Goal: Information Seeking & Learning: Check status

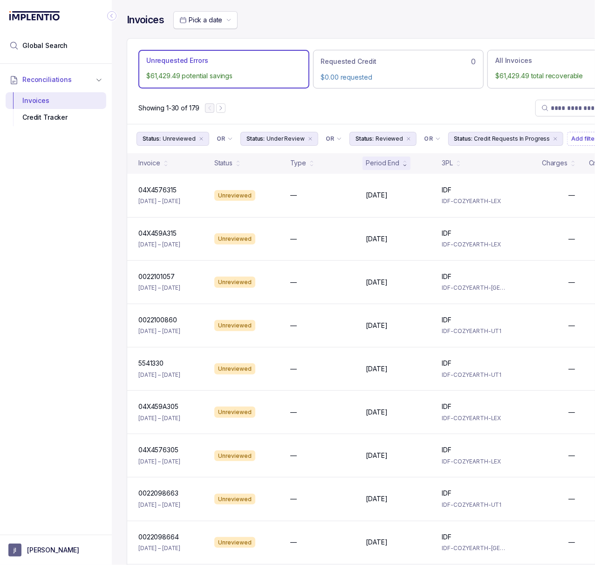
click at [116, 13] on icon "Collapse Icon" at bounding box center [111, 15] width 9 height 9
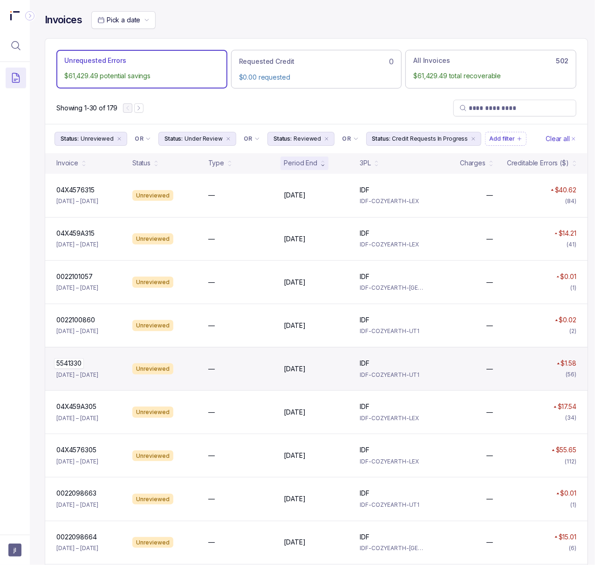
click at [75, 369] on p "5541330" at bounding box center [69, 363] width 30 height 10
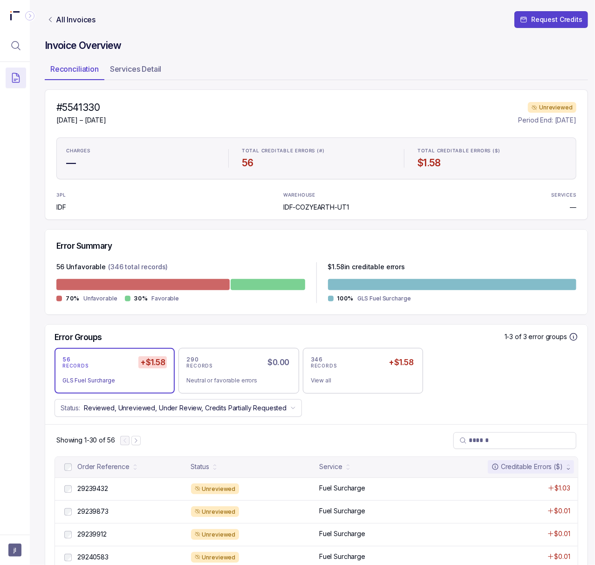
click at [75, 112] on h4 "#5541330" at bounding box center [81, 107] width 50 height 13
copy h4 "5541330"
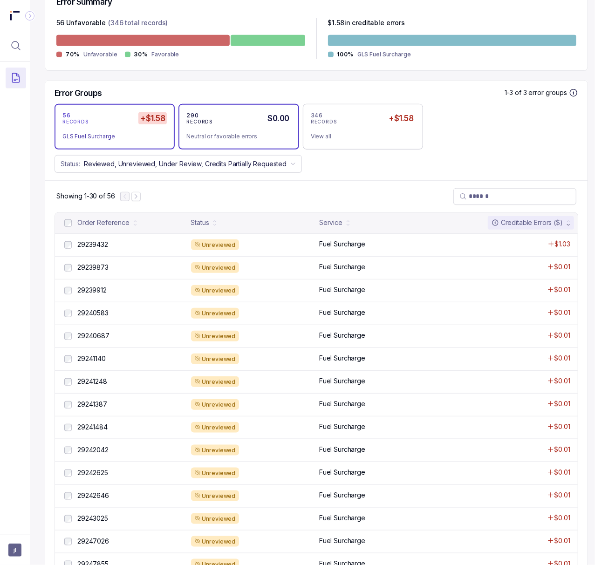
scroll to position [248, 0]
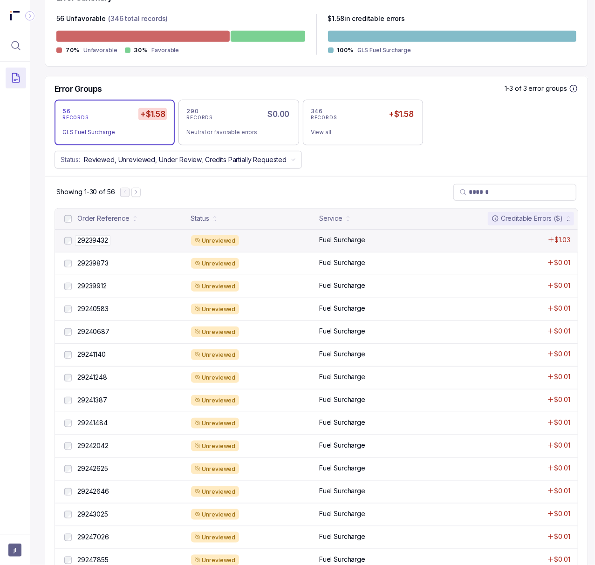
click at [95, 241] on p "29239432" at bounding box center [92, 240] width 35 height 10
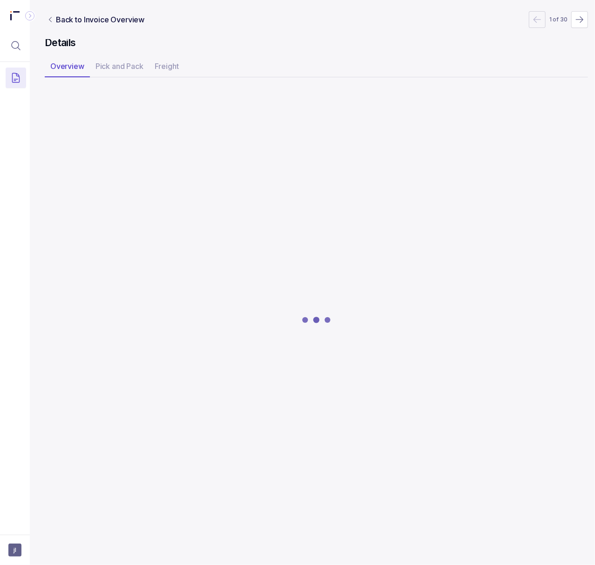
scroll to position [0, 2]
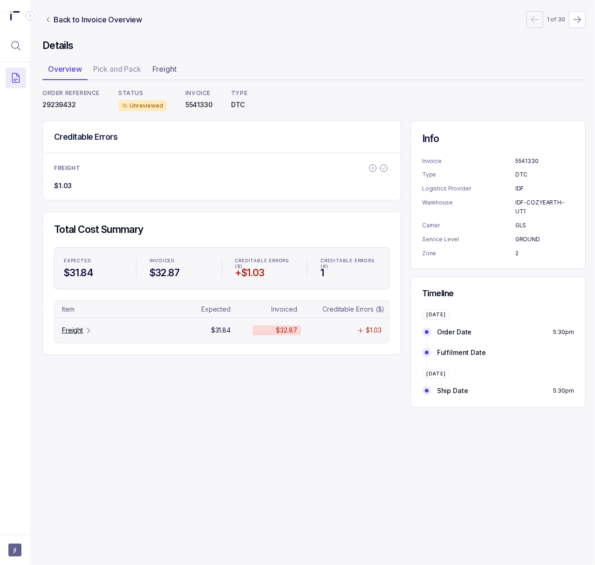
click at [84, 334] on div "Freight" at bounding box center [77, 330] width 30 height 9
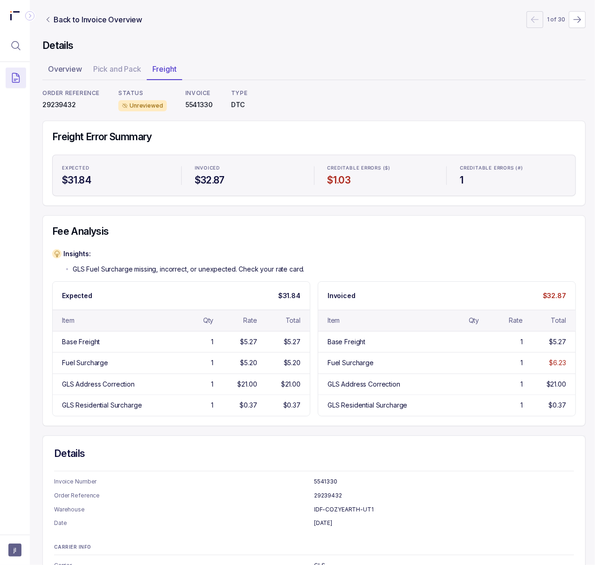
click at [60, 103] on p "29239432" at bounding box center [70, 104] width 57 height 9
copy p "29239432"
click at [198, 105] on p "5541330" at bounding box center [198, 104] width 27 height 9
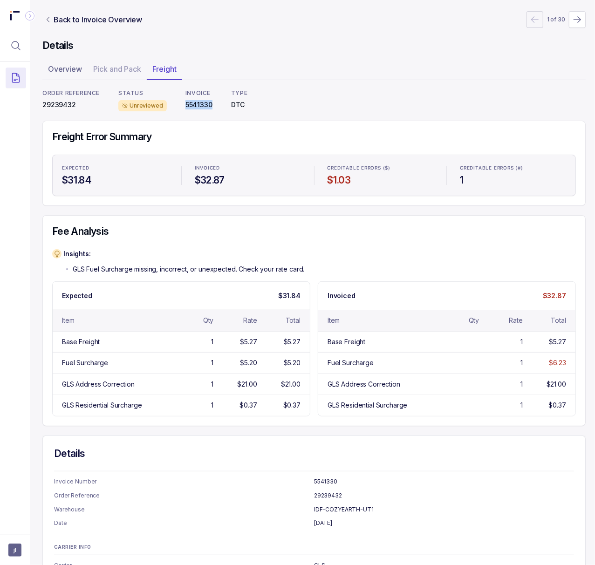
copy p "5541330"
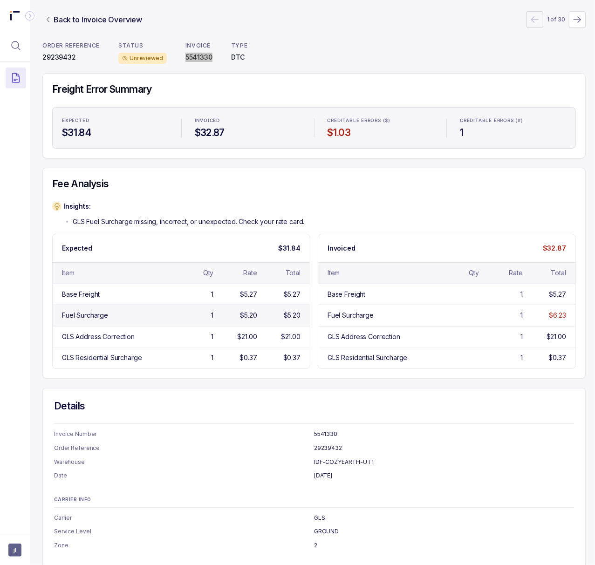
scroll to position [123, 2]
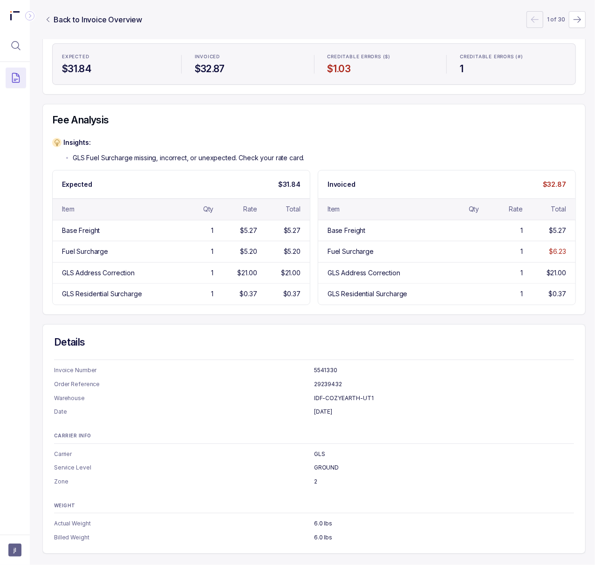
click at [334, 463] on p "GROUND" at bounding box center [444, 467] width 260 height 9
copy p "GROUND"
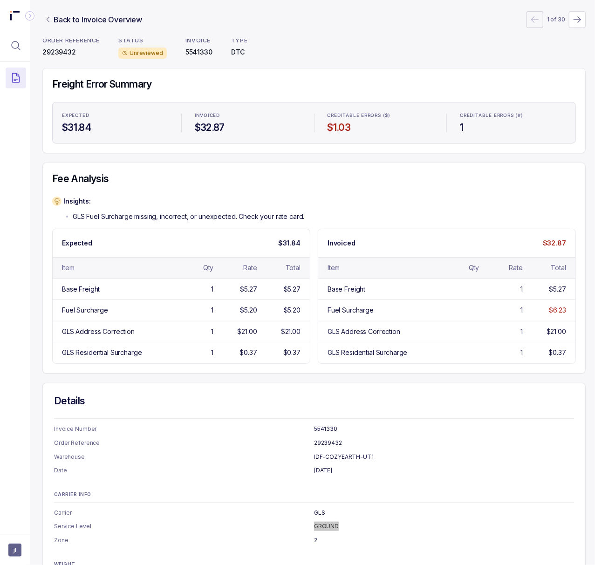
scroll to position [0, 2]
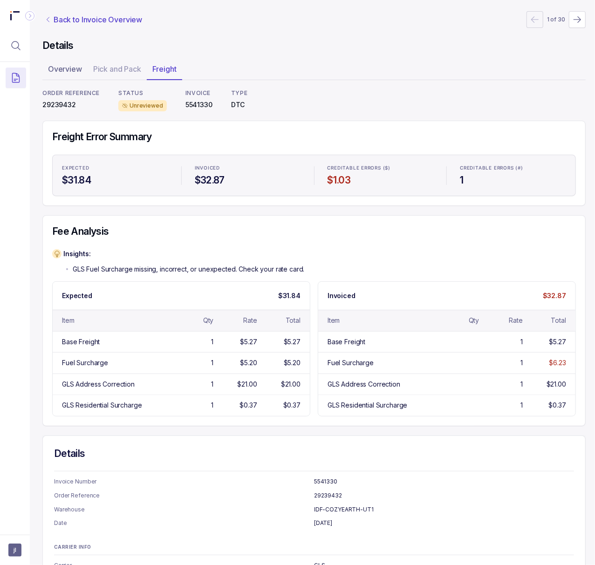
click at [70, 20] on p "Back to Invoice Overview" at bounding box center [98, 19] width 89 height 11
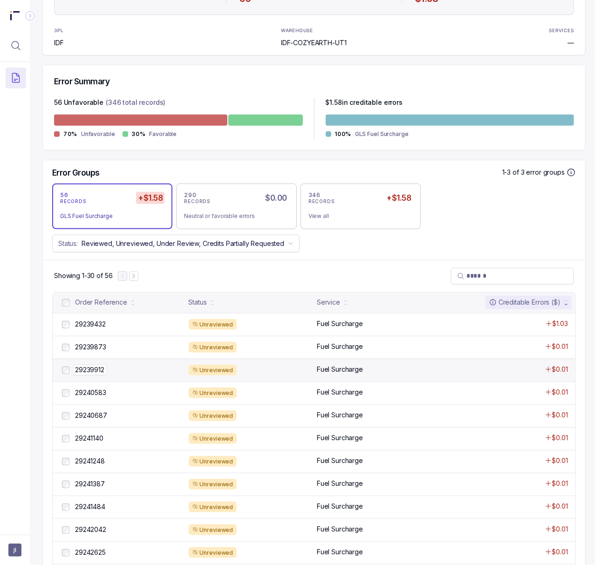
scroll to position [186, 2]
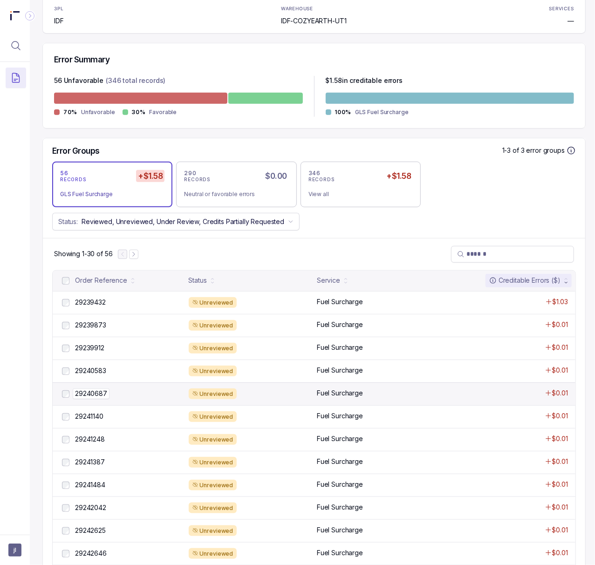
click at [97, 391] on p "29240687" at bounding box center [91, 394] width 37 height 10
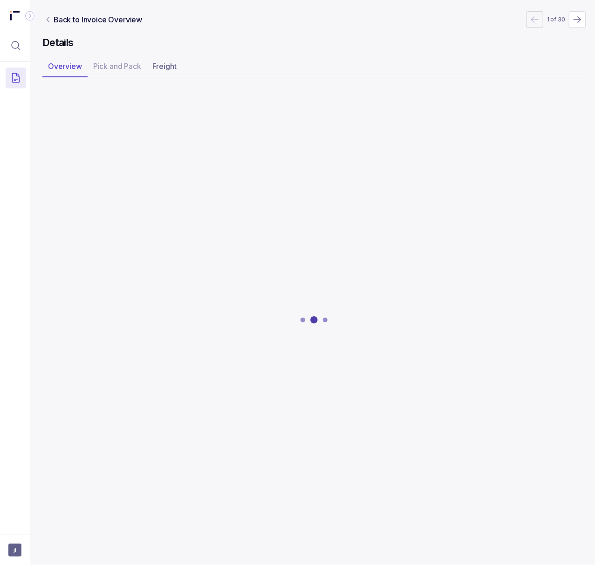
scroll to position [0, 2]
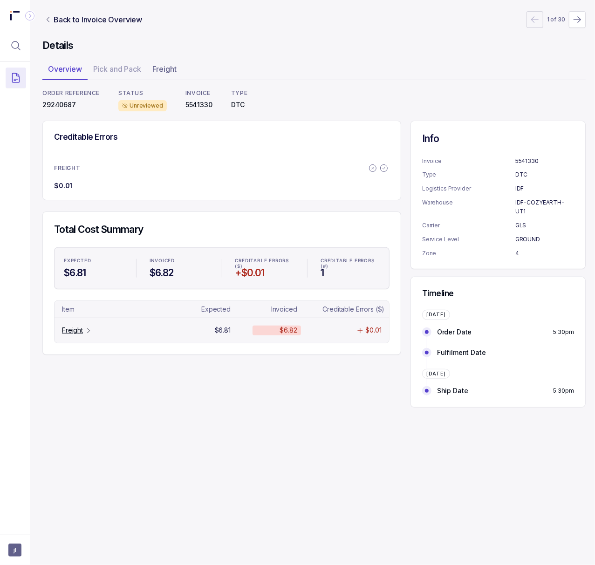
click at [82, 335] on p "Freight" at bounding box center [72, 330] width 21 height 9
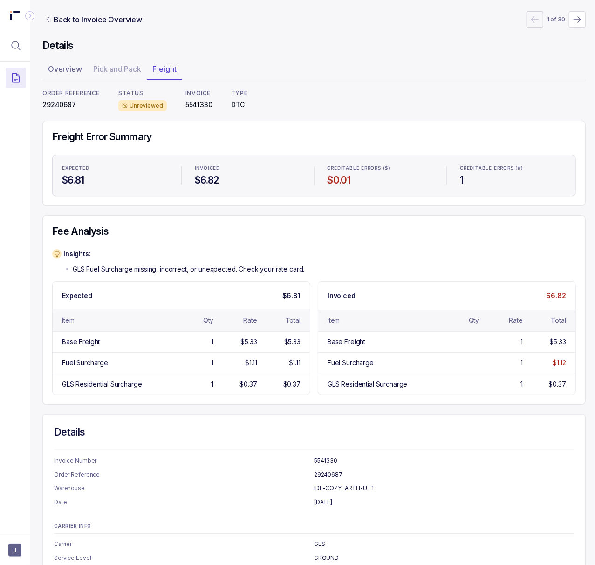
click at [59, 103] on p "29240687" at bounding box center [70, 104] width 57 height 9
copy p "29240687"
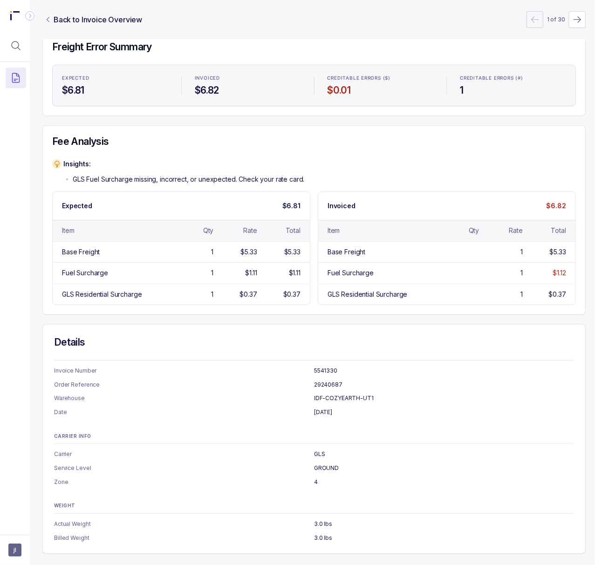
scroll to position [0, 2]
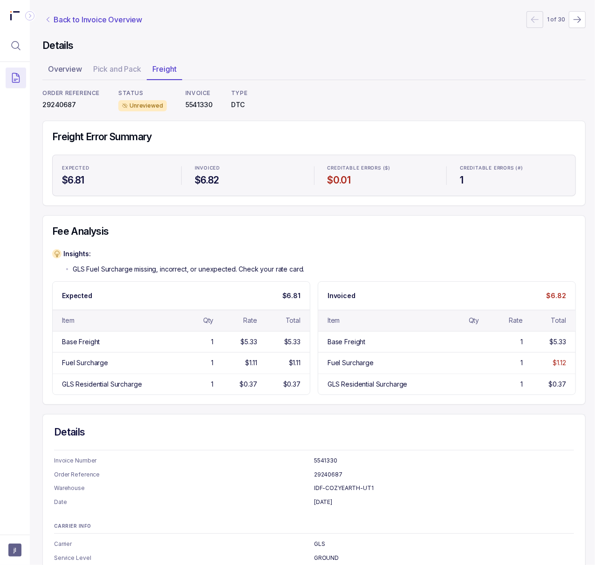
click at [88, 24] on p "Back to Invoice Overview" at bounding box center [98, 19] width 89 height 11
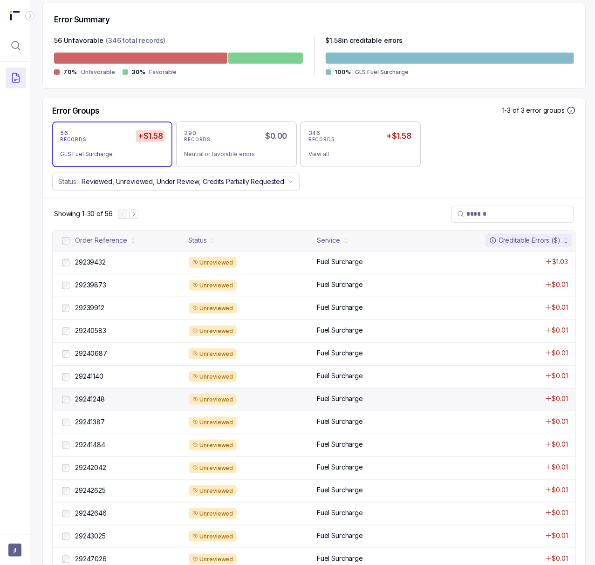
scroll to position [248, 2]
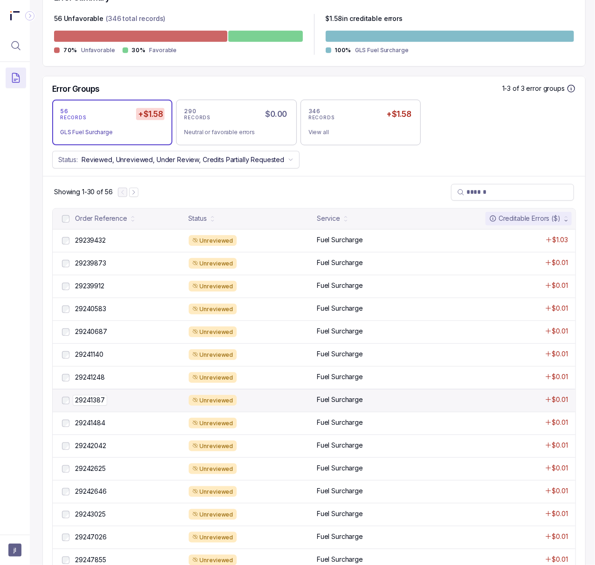
click at [106, 399] on p "29241387" at bounding box center [90, 400] width 34 height 10
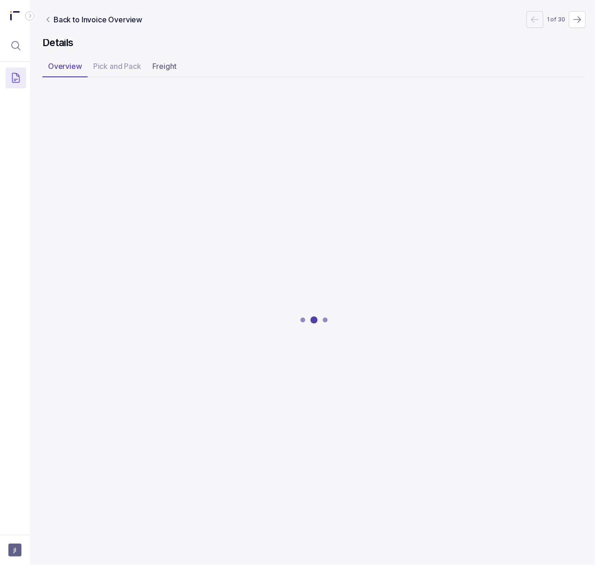
scroll to position [0, 2]
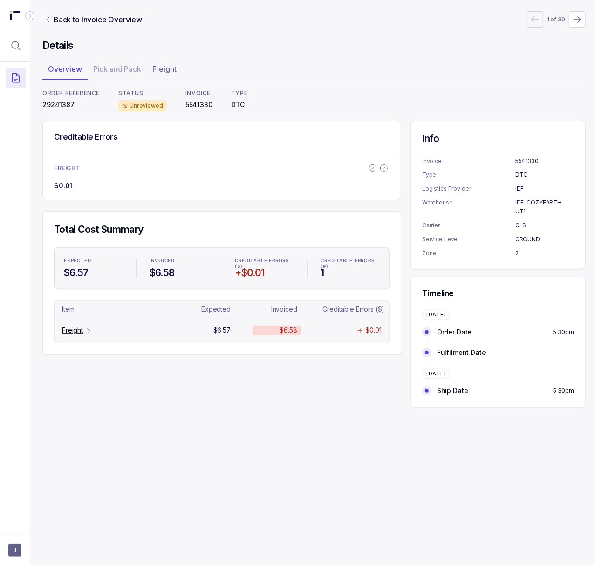
click at [80, 329] on p "Freight" at bounding box center [72, 330] width 21 height 9
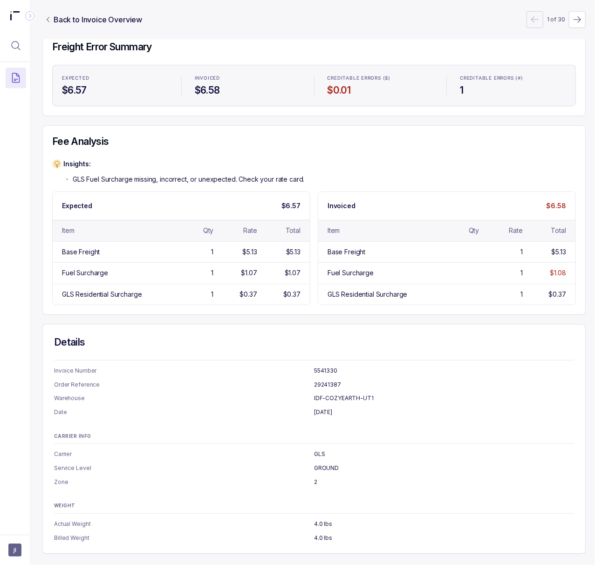
scroll to position [0, 2]
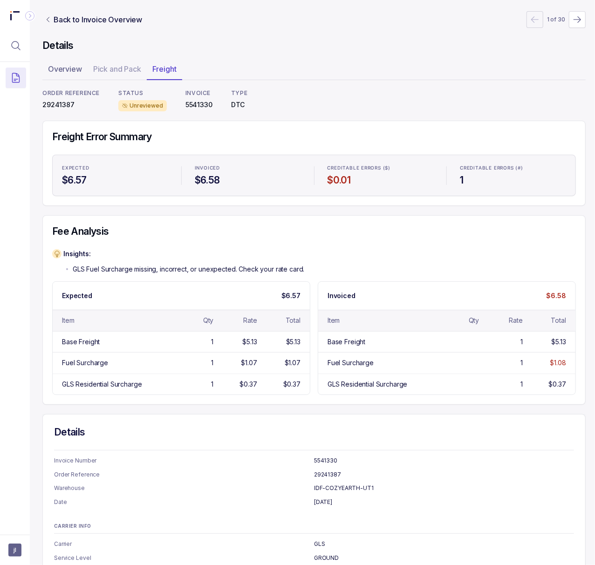
click at [58, 103] on p "29241387" at bounding box center [70, 104] width 57 height 9
copy p "29241387"
click at [100, 19] on p "Back to Invoice Overview" at bounding box center [98, 19] width 89 height 11
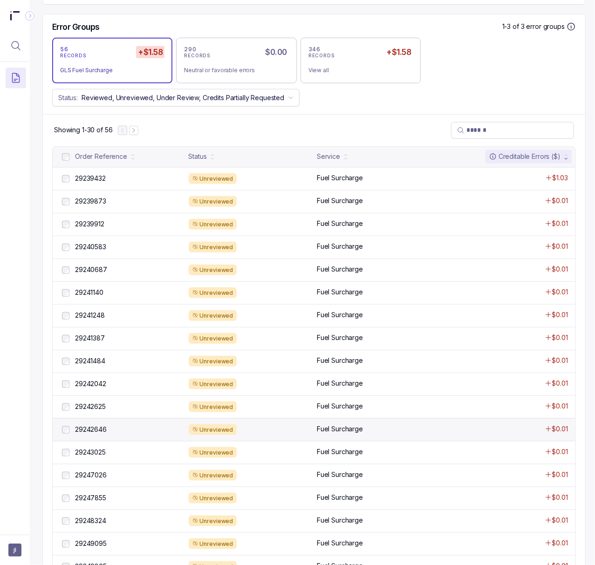
scroll to position [373, 2]
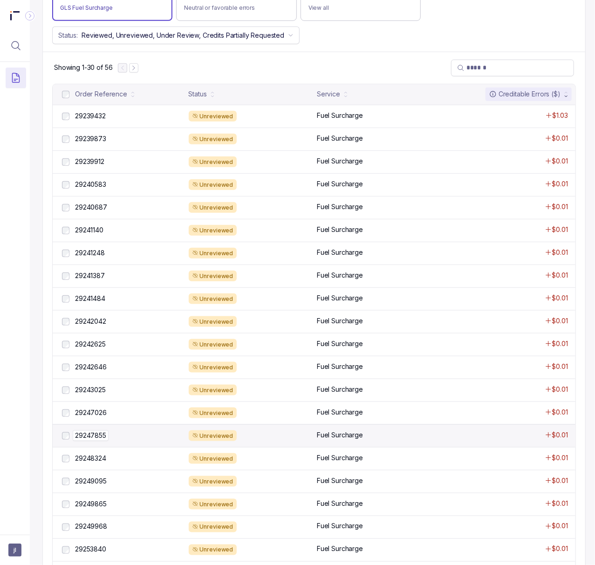
click at [100, 441] on p "29247855" at bounding box center [91, 436] width 36 height 10
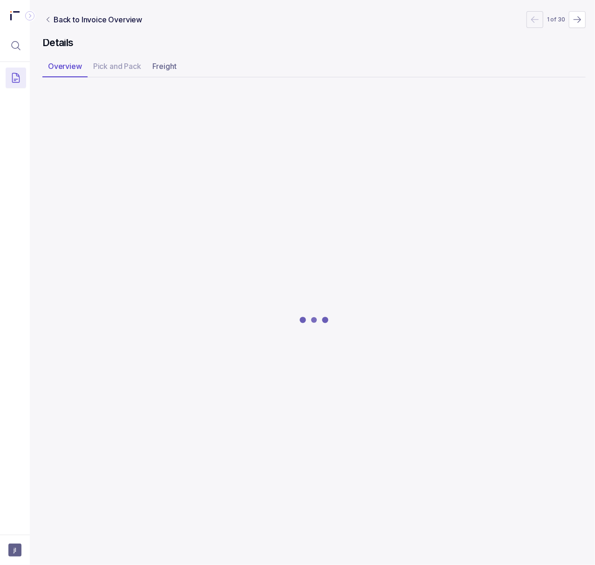
scroll to position [0, 2]
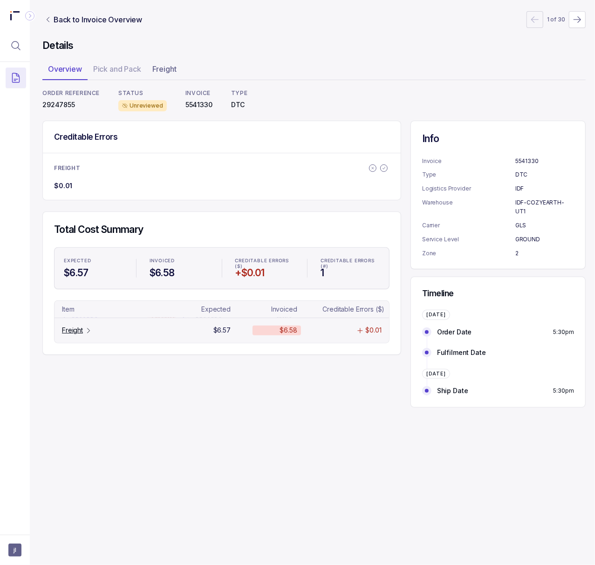
click at [76, 328] on p "Freight" at bounding box center [72, 330] width 21 height 9
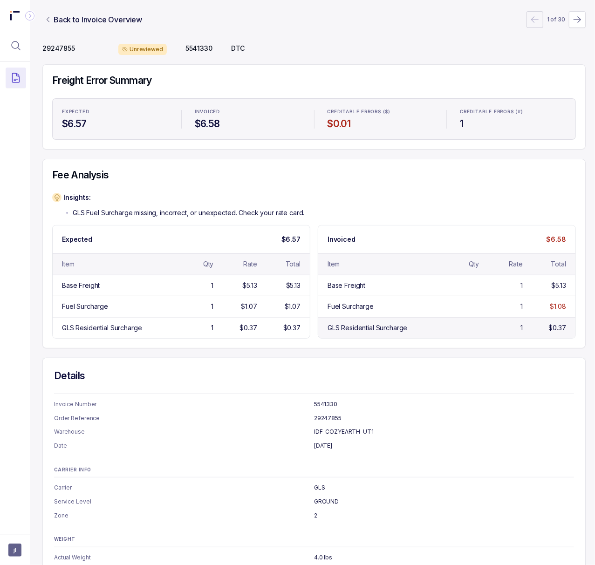
scroll to position [0, 2]
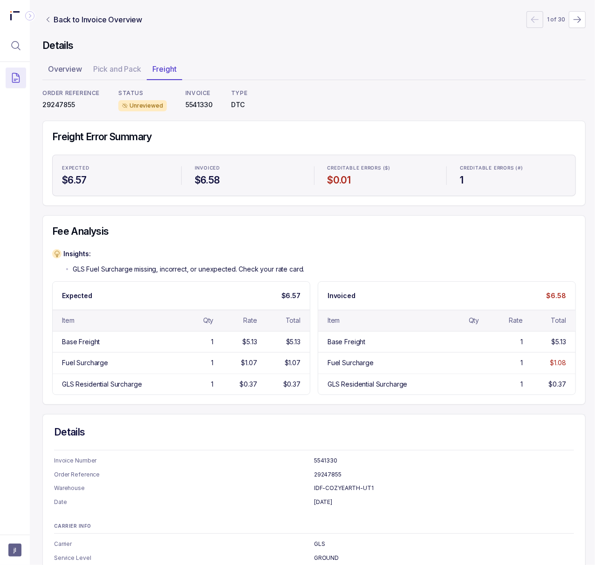
click at [62, 104] on p "29247855" at bounding box center [70, 104] width 57 height 9
copy p "29247855"
click at [73, 21] on p "Back to Invoice Overview" at bounding box center [98, 19] width 89 height 11
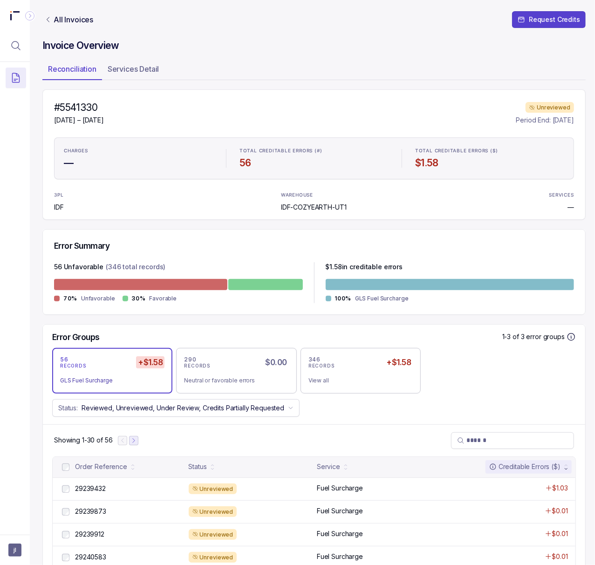
click at [137, 440] on icon "Next Page" at bounding box center [133, 441] width 7 height 7
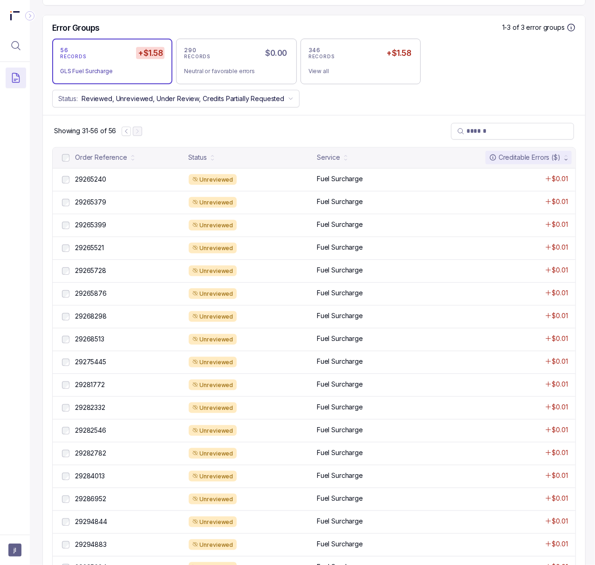
scroll to position [310, 2]
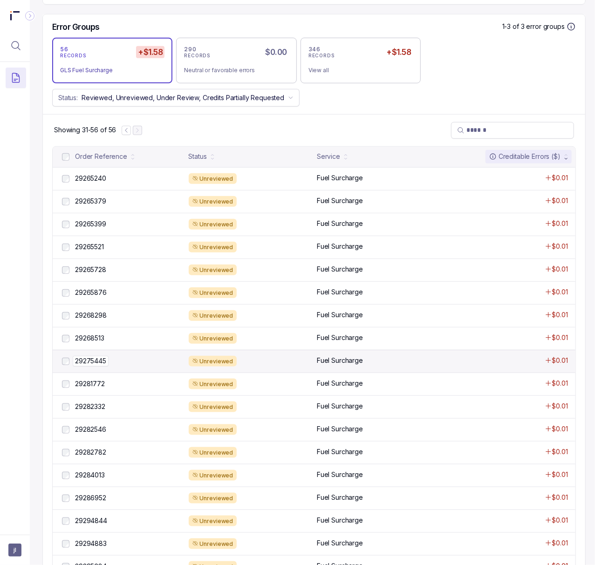
click at [91, 360] on p "29275445" at bounding box center [91, 361] width 36 height 10
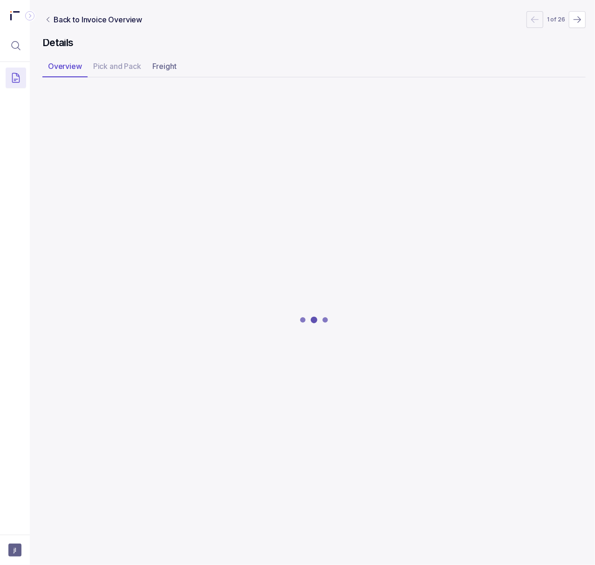
scroll to position [0, 2]
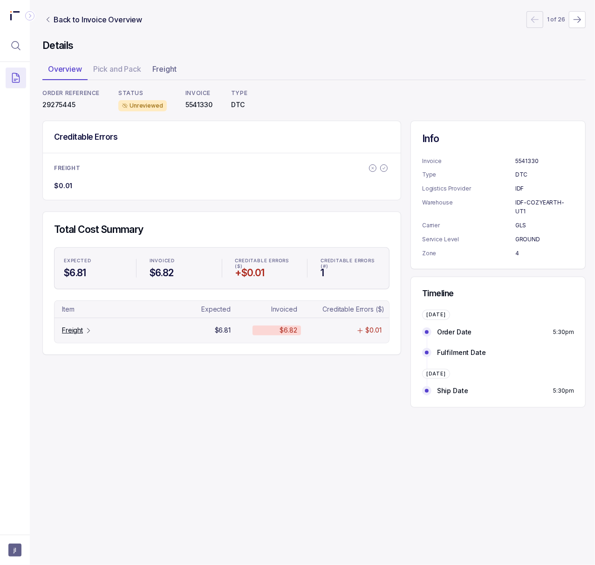
click at [82, 335] on p "Freight" at bounding box center [72, 330] width 21 height 9
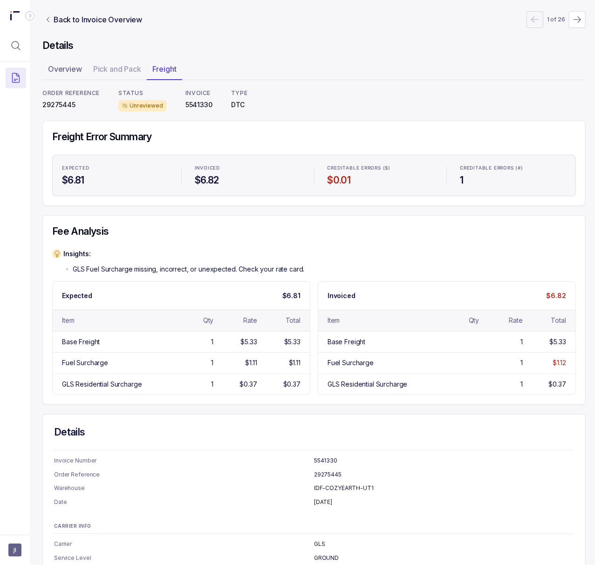
click at [65, 103] on p "29275445" at bounding box center [70, 104] width 57 height 9
copy p "29275445"
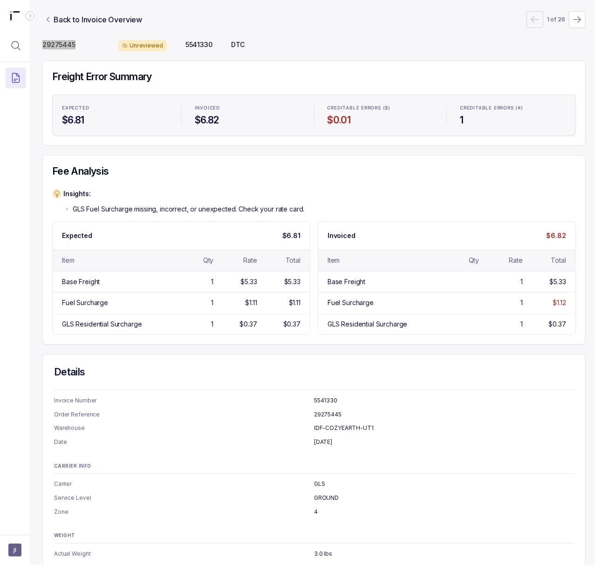
scroll to position [0, 2]
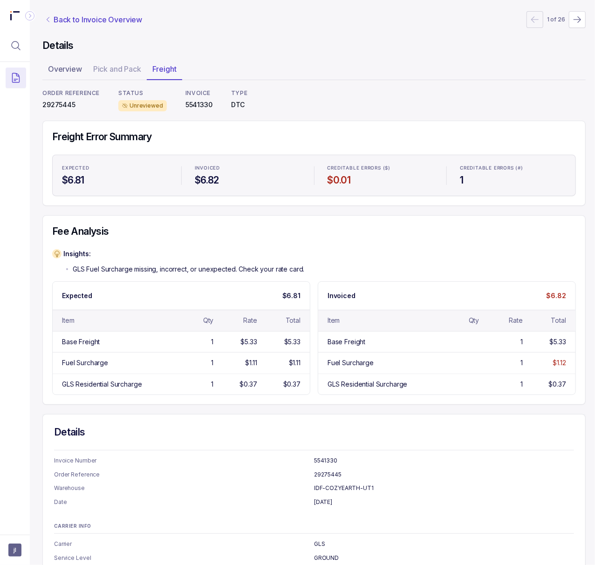
click at [117, 23] on p "Back to Invoice Overview" at bounding box center [98, 19] width 89 height 11
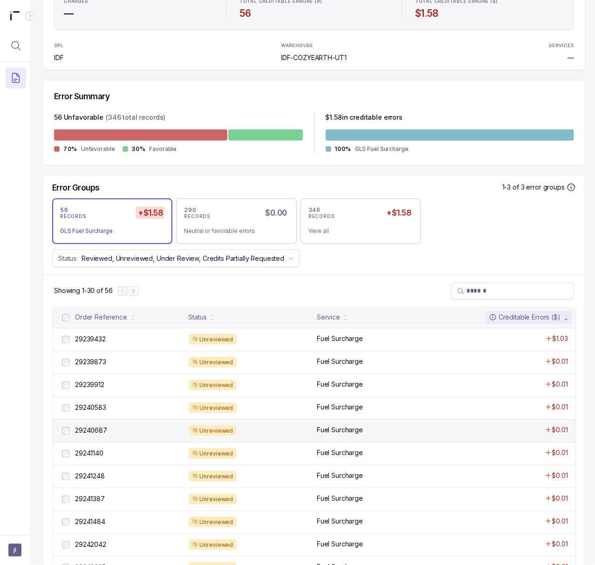
scroll to position [0, 2]
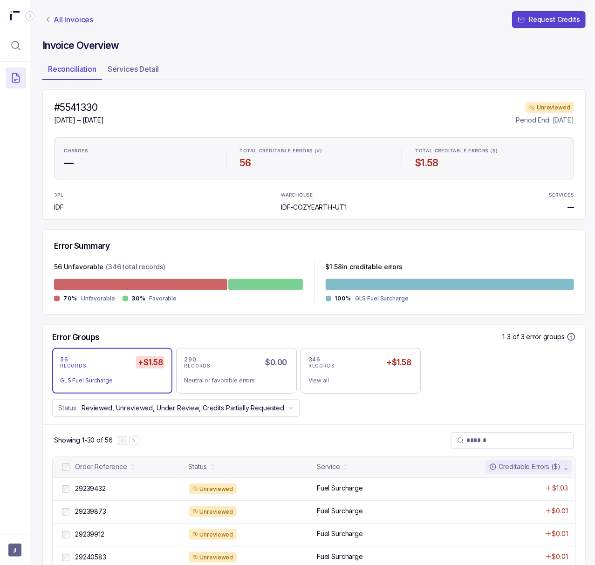
click at [82, 23] on p "All Invoices" at bounding box center [74, 19] width 40 height 9
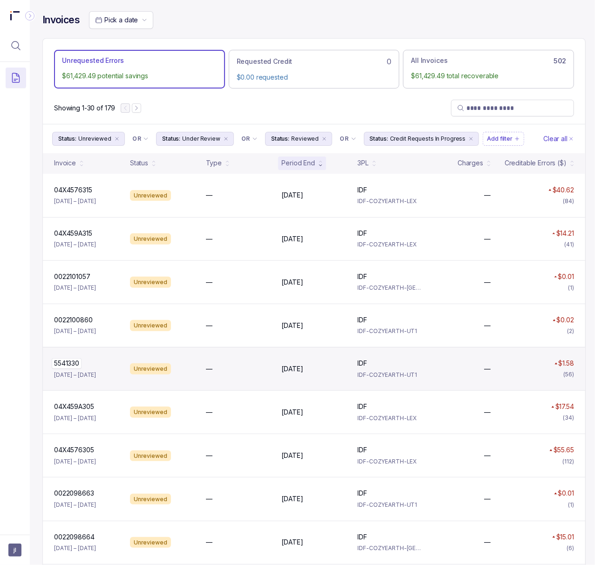
click at [73, 365] on p "5541330" at bounding box center [67, 363] width 30 height 10
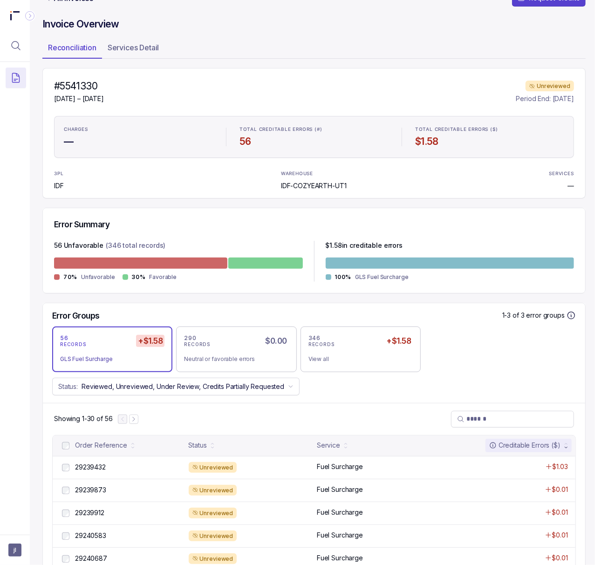
scroll to position [0, 2]
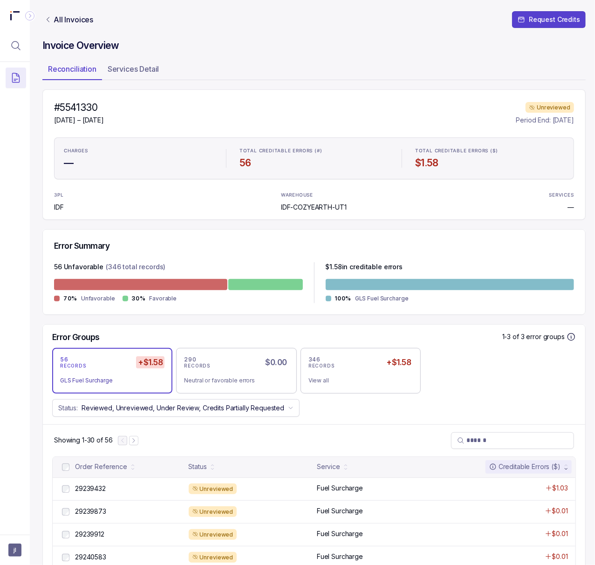
click at [93, 111] on h4 "#5541330" at bounding box center [79, 107] width 50 height 13
copy h4 "5541330"
click at [91, 19] on p "All Invoices" at bounding box center [74, 19] width 40 height 9
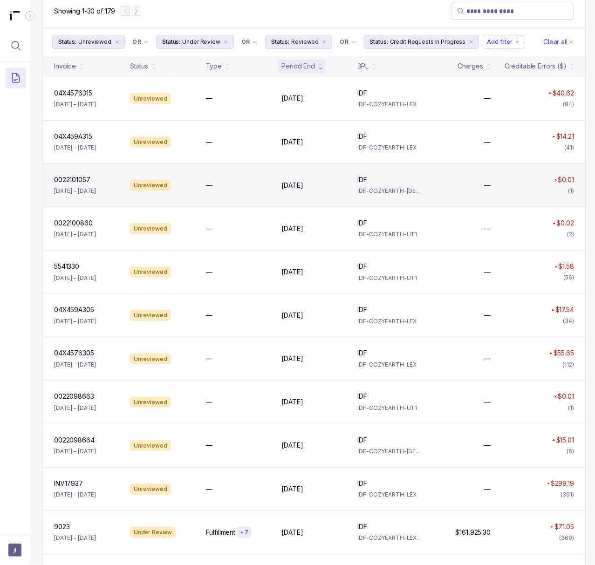
scroll to position [124, 2]
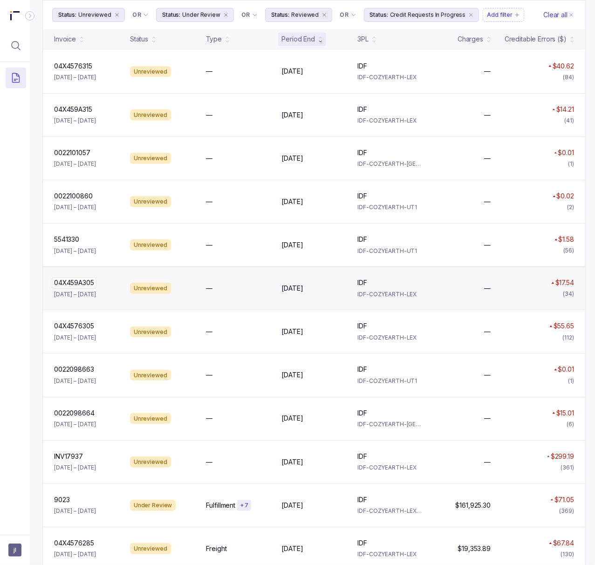
click at [74, 285] on p "04X459A305" at bounding box center [74, 283] width 45 height 10
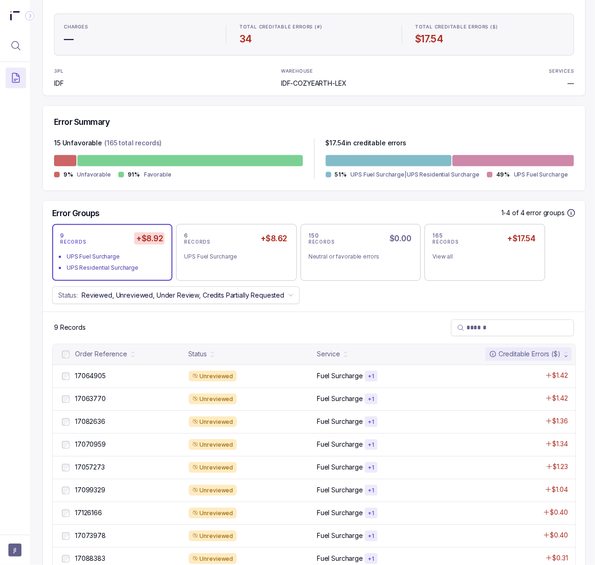
scroll to position [161, 2]
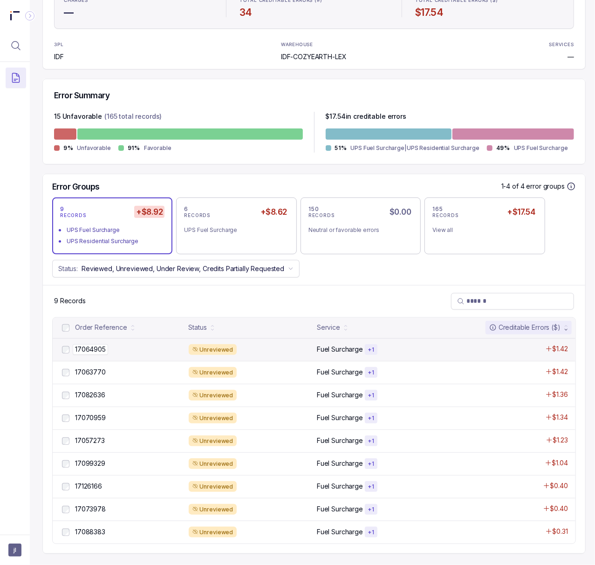
click at [102, 344] on p "17064905" at bounding box center [90, 349] width 35 height 10
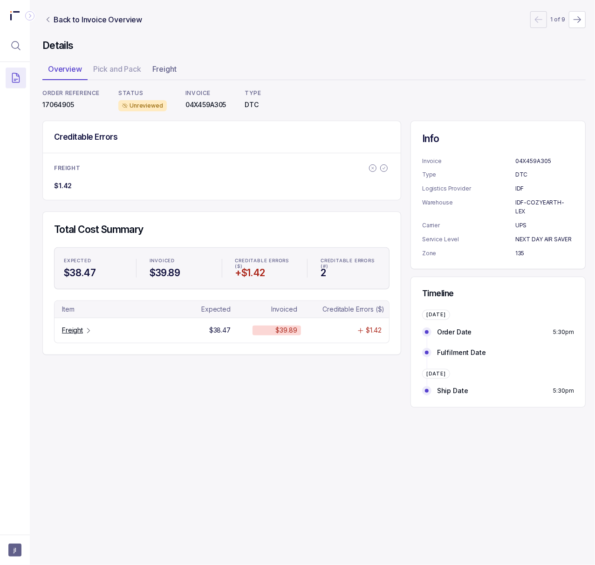
click at [59, 105] on p "17064905" at bounding box center [70, 104] width 57 height 9
copy p "17064905"
click at [187, 106] on p "04X459A305" at bounding box center [205, 104] width 41 height 9
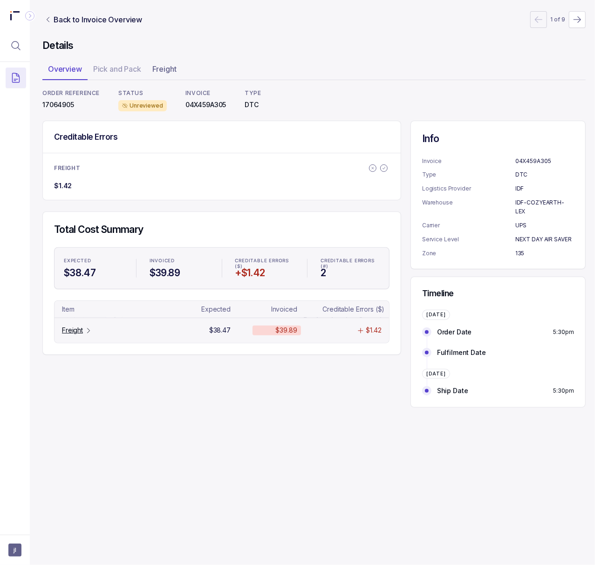
click at [88, 332] on icon "Table Cell-link 0" at bounding box center [88, 330] width 7 height 7
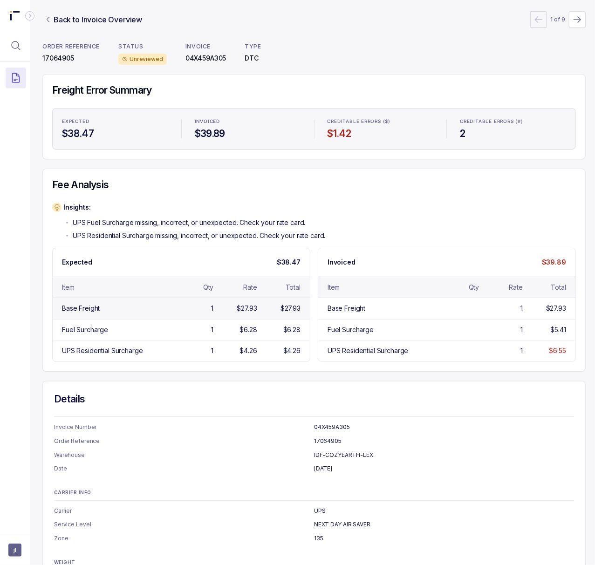
scroll to position [101, 2]
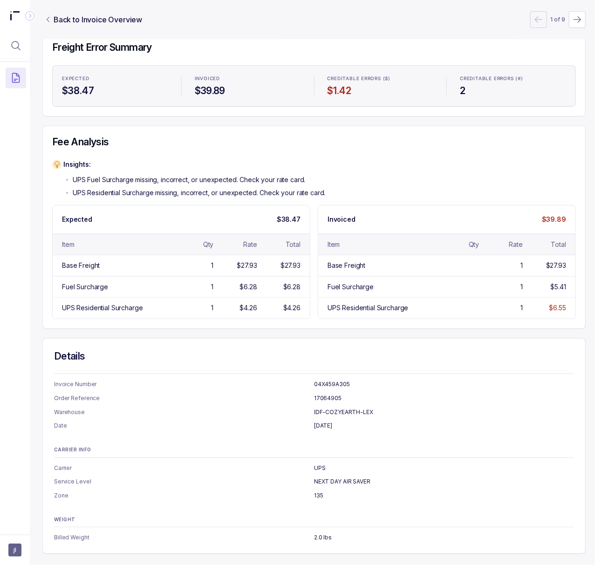
click at [331, 477] on p "NEXT DAY AIR SAVER" at bounding box center [444, 481] width 260 height 9
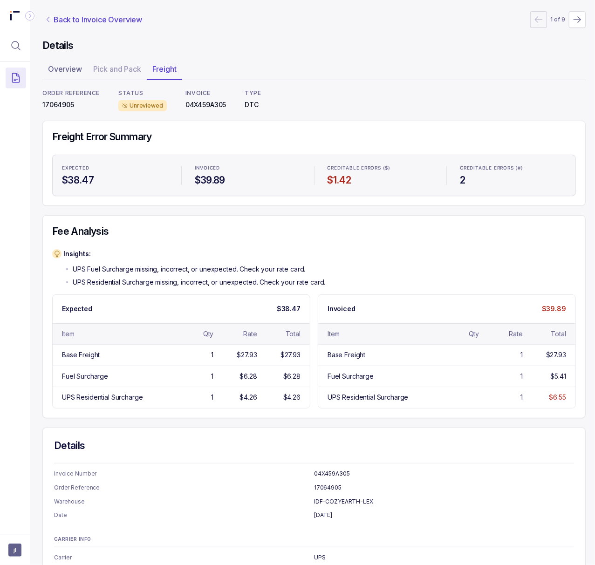
click at [87, 15] on p "Back to Invoice Overview" at bounding box center [98, 19] width 89 height 11
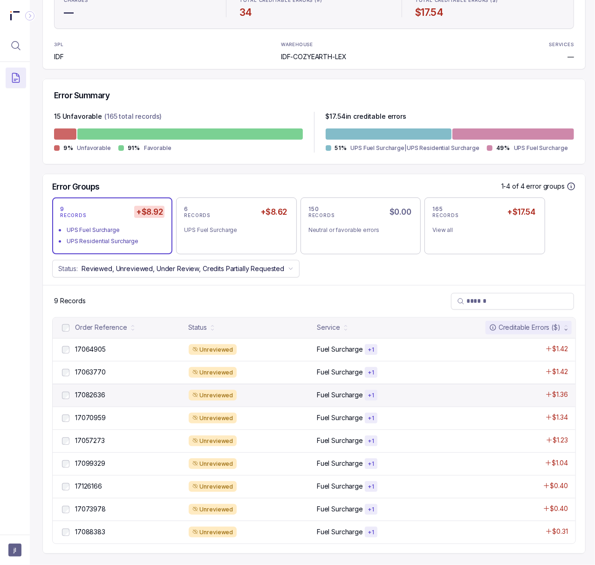
scroll to position [161, 2]
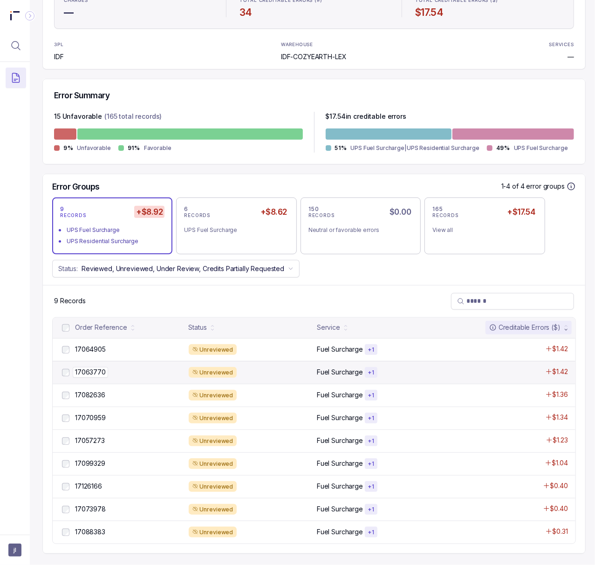
click at [86, 367] on p "17063770" at bounding box center [90, 372] width 35 height 10
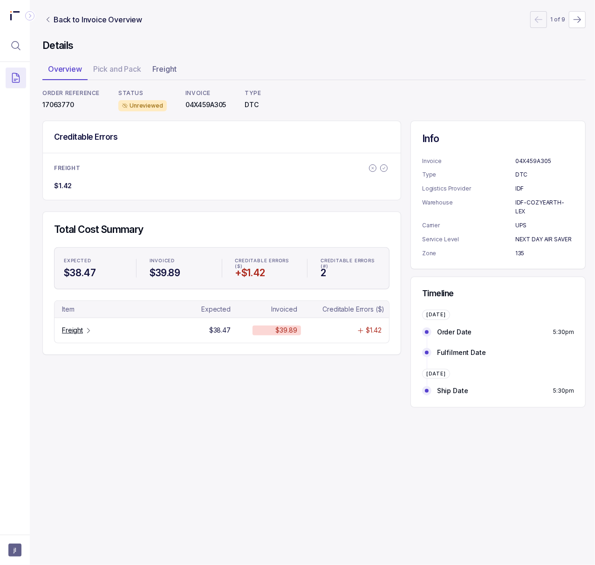
click at [61, 105] on p "17063770" at bounding box center [70, 104] width 57 height 9
click at [86, 335] on icon "Table Cell-link 0" at bounding box center [88, 330] width 7 height 7
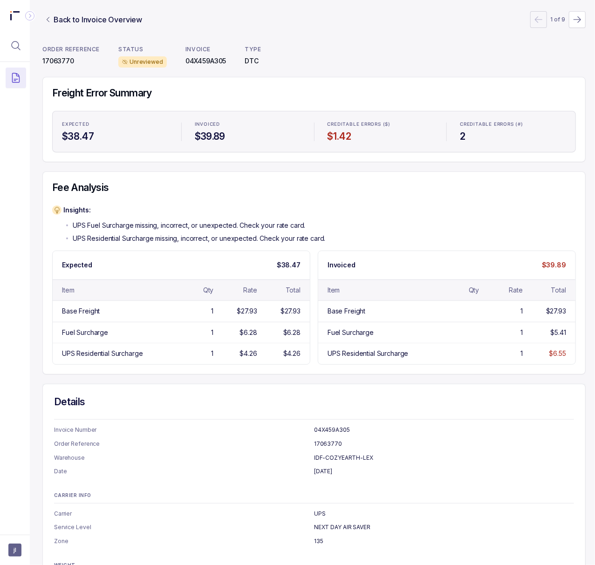
scroll to position [0, 2]
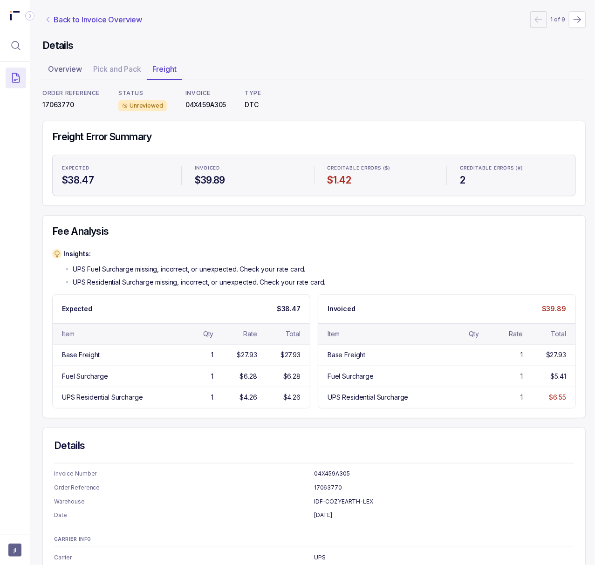
click at [97, 18] on p "Back to Invoice Overview" at bounding box center [98, 19] width 89 height 11
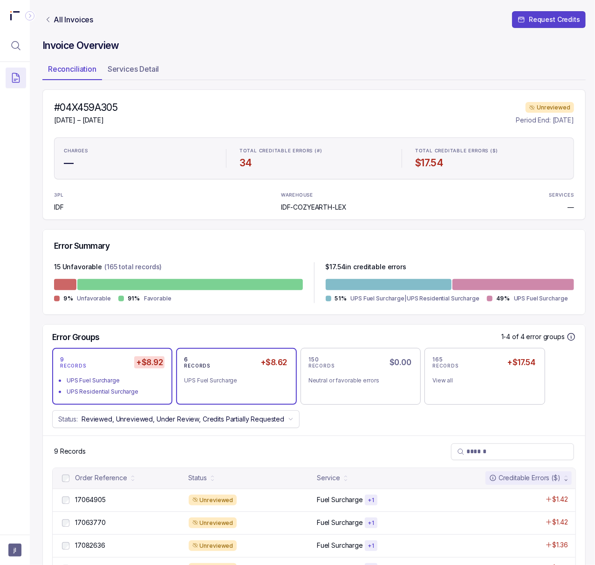
scroll to position [161, 2]
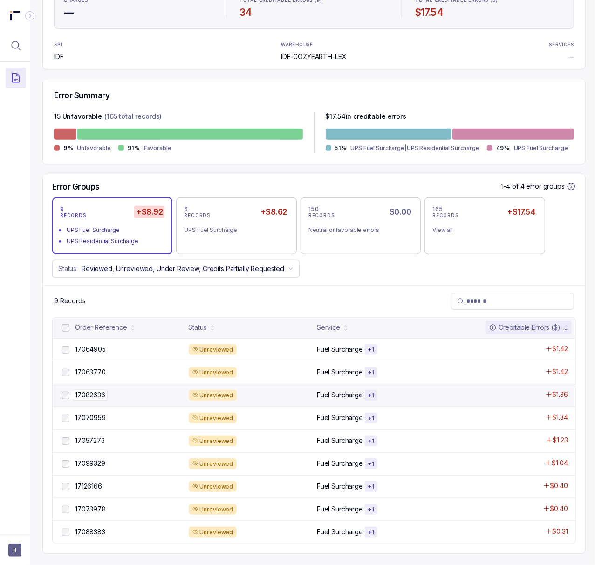
click at [96, 390] on p "17082636" at bounding box center [90, 395] width 35 height 10
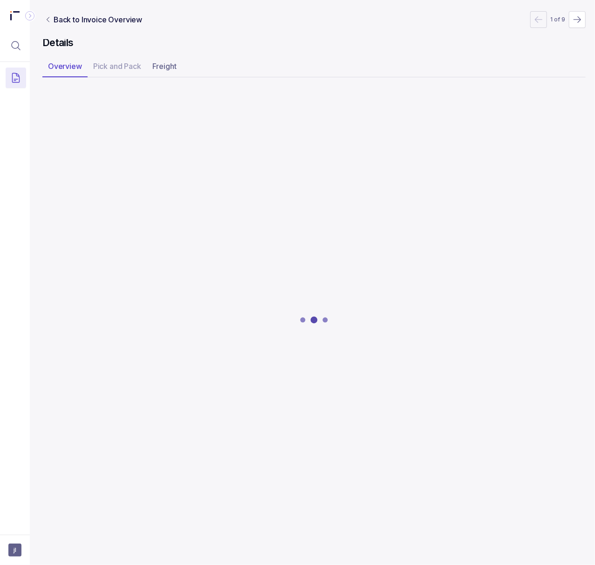
scroll to position [0, 2]
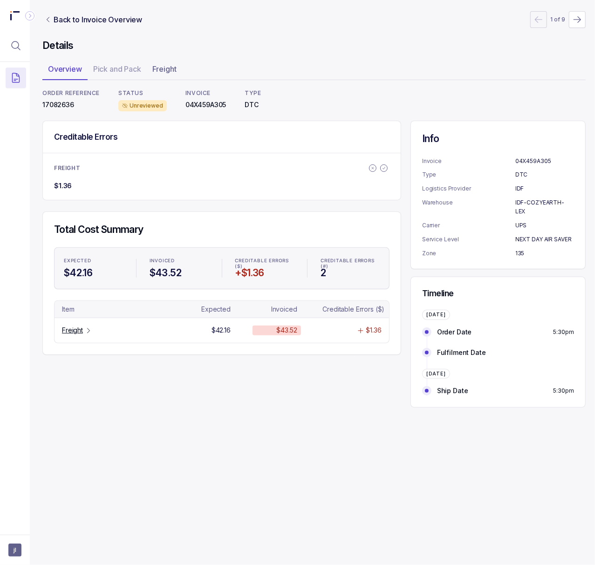
click at [60, 105] on p "17082636" at bounding box center [70, 104] width 57 height 9
click at [73, 328] on p "Freight" at bounding box center [72, 330] width 21 height 9
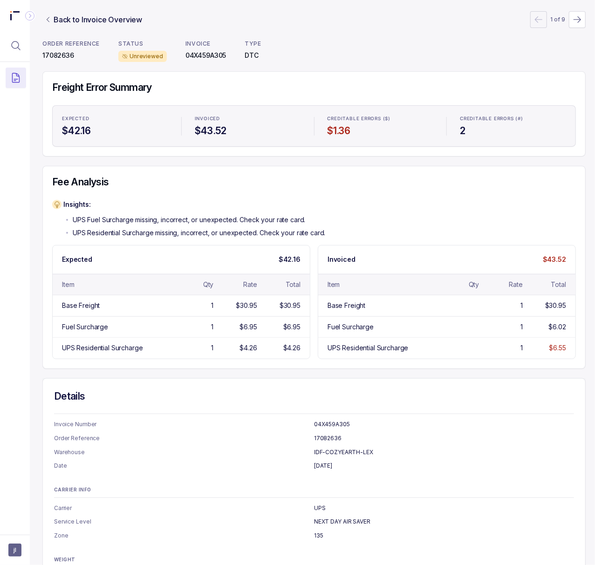
scroll to position [0, 2]
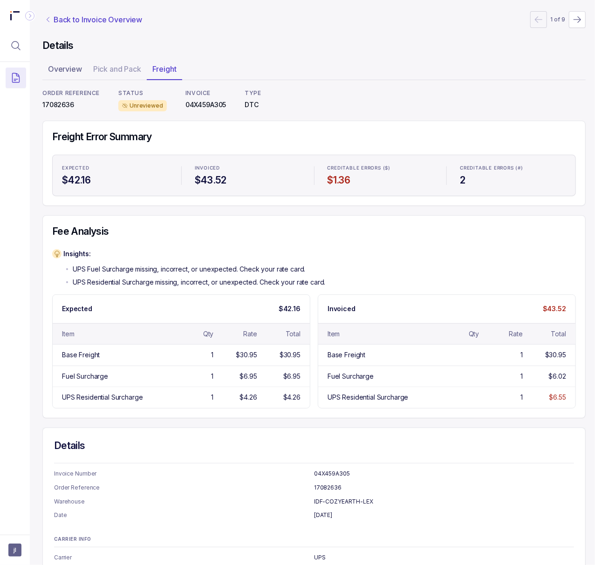
click at [89, 21] on p "Back to Invoice Overview" at bounding box center [98, 19] width 89 height 11
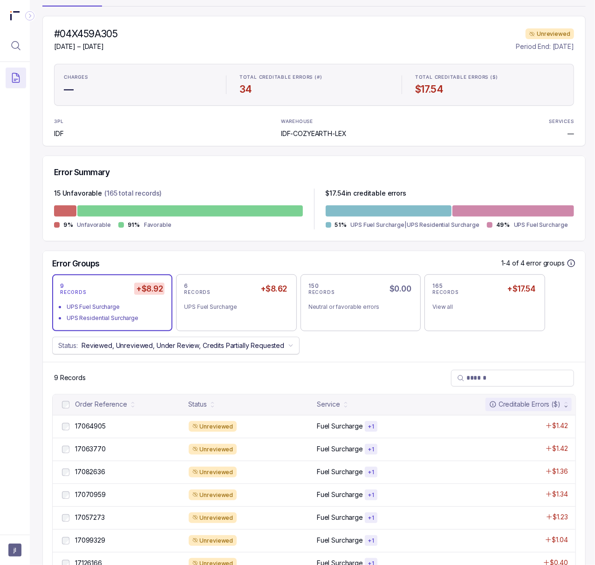
scroll to position [161, 2]
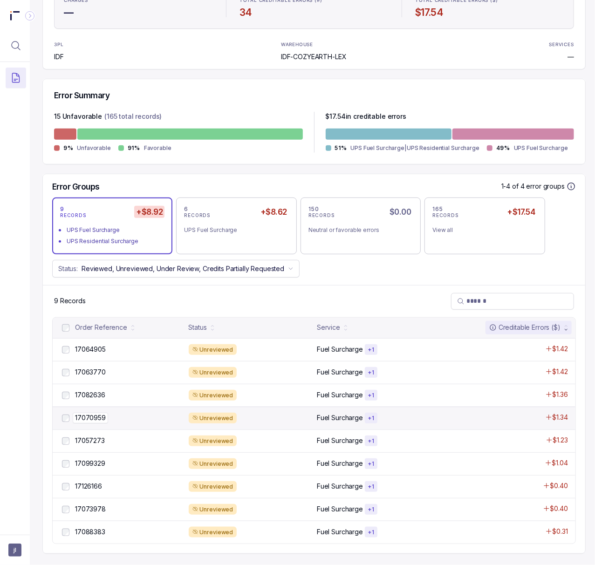
click at [97, 413] on p "17070959" at bounding box center [90, 418] width 35 height 10
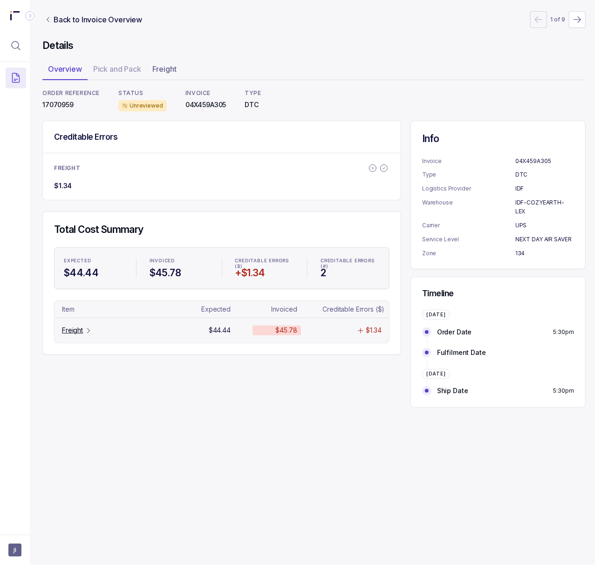
click at [78, 330] on p "Freight" at bounding box center [72, 330] width 21 height 9
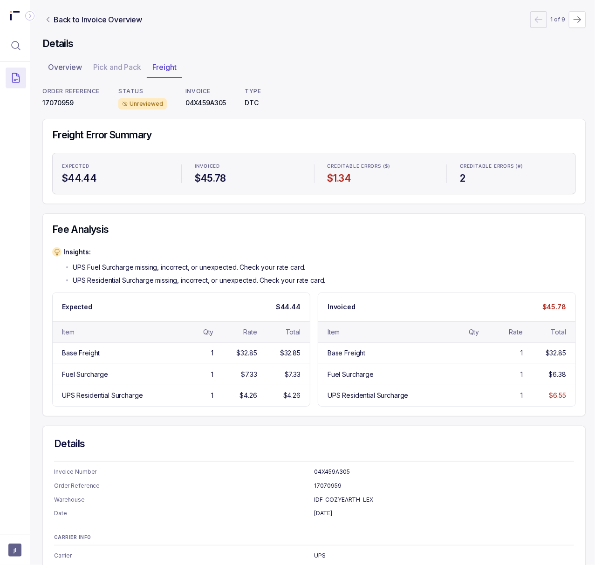
scroll to position [0, 2]
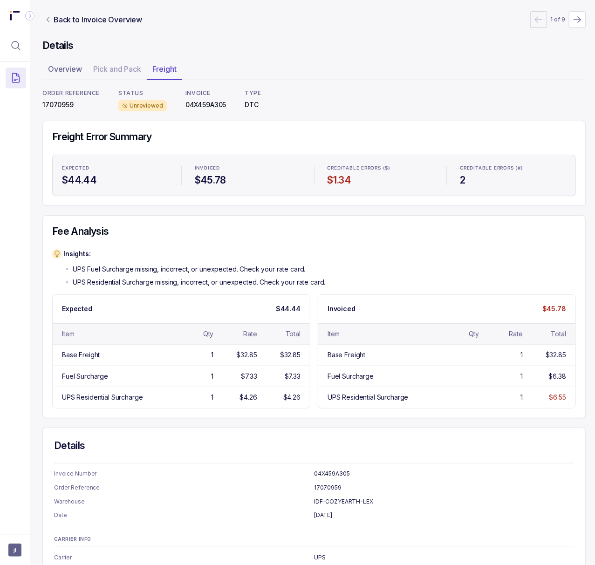
click at [63, 108] on p "17070959" at bounding box center [70, 104] width 57 height 9
click at [81, 18] on p "Back to Invoice Overview" at bounding box center [98, 19] width 89 height 11
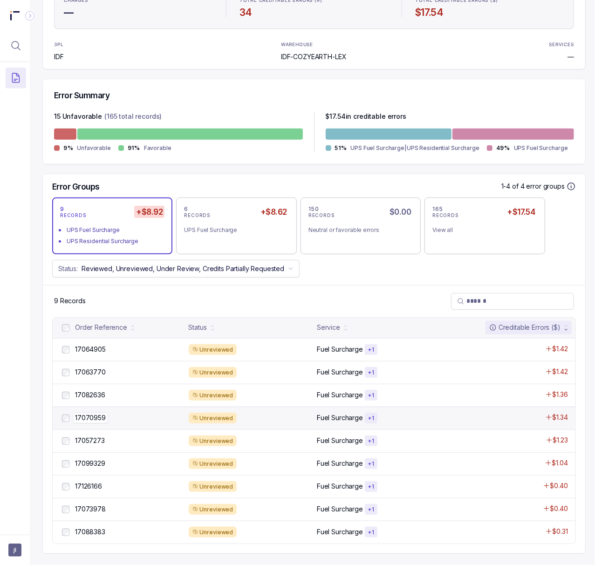
scroll to position [161, 2]
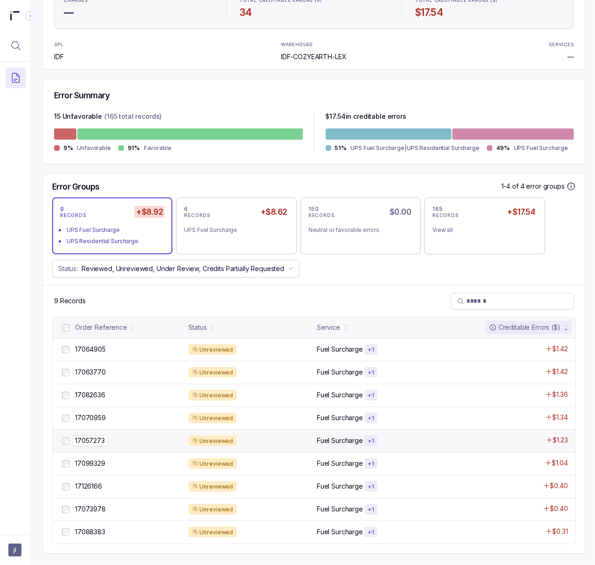
click at [99, 436] on p "17057273" at bounding box center [90, 441] width 34 height 10
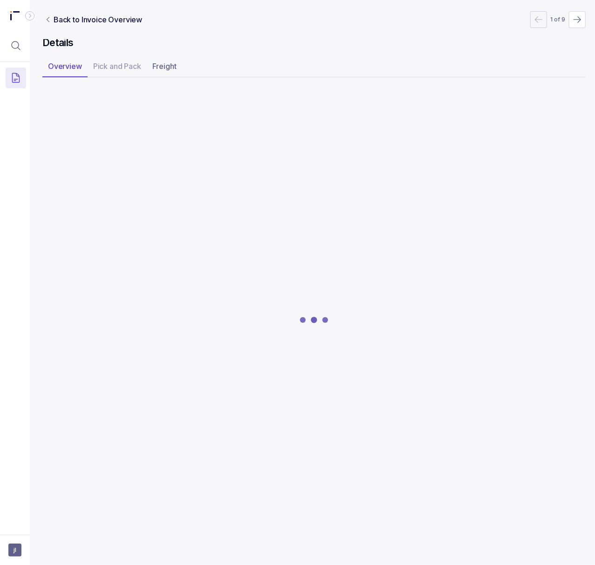
scroll to position [0, 2]
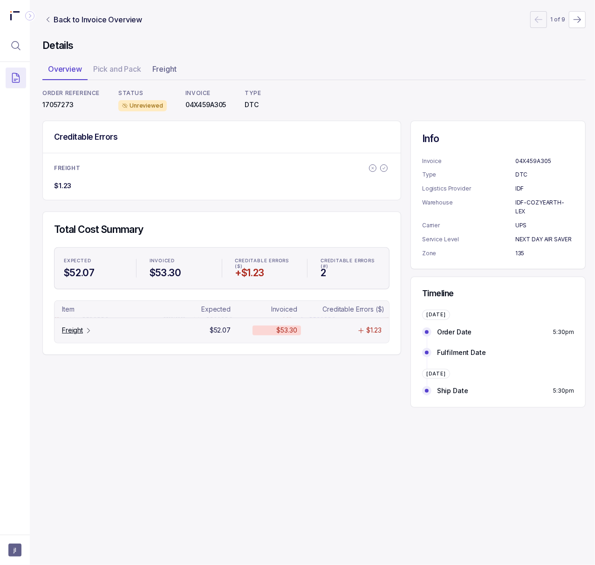
click at [75, 330] on p "Freight" at bounding box center [72, 330] width 21 height 9
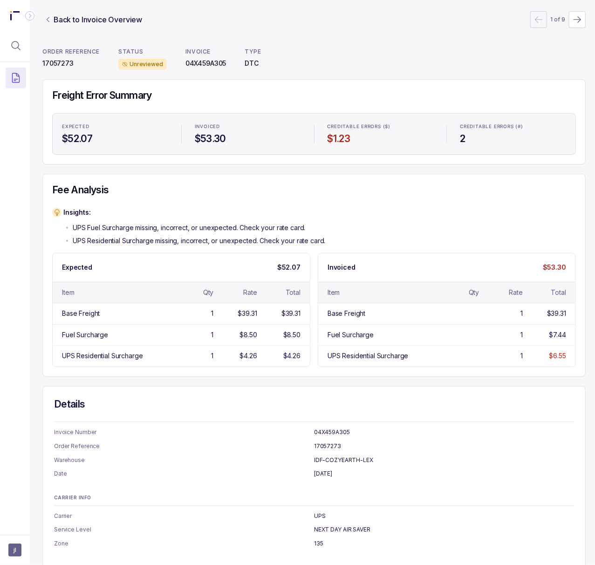
scroll to position [0, 2]
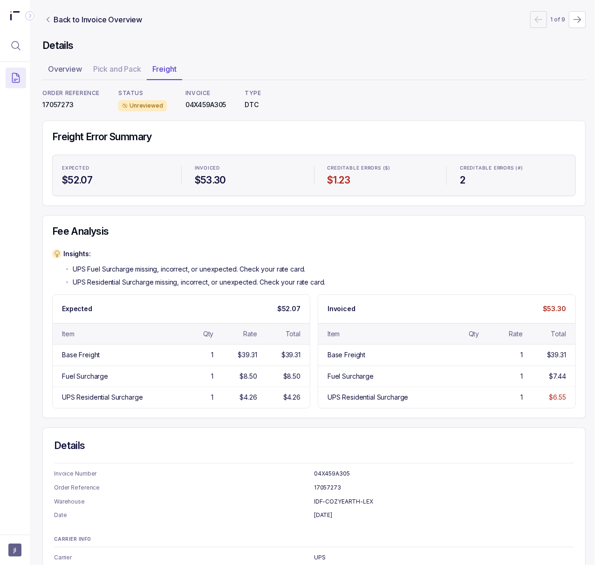
click at [64, 109] on p "17057273" at bounding box center [70, 104] width 57 height 9
click at [90, 17] on p "Back to Invoice Overview" at bounding box center [98, 19] width 89 height 11
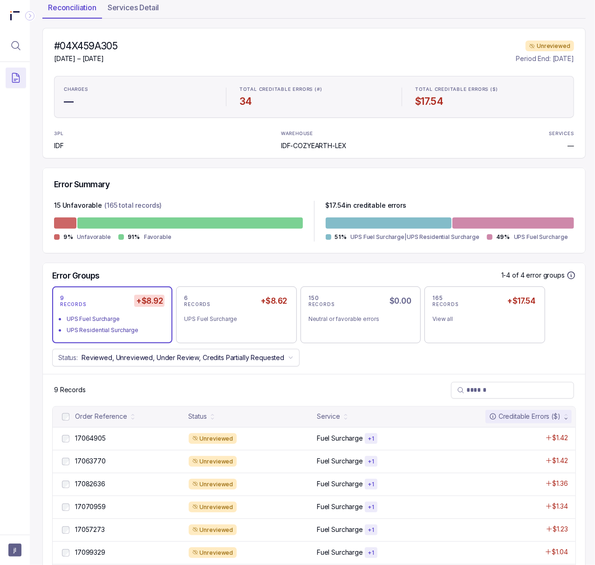
scroll to position [161, 2]
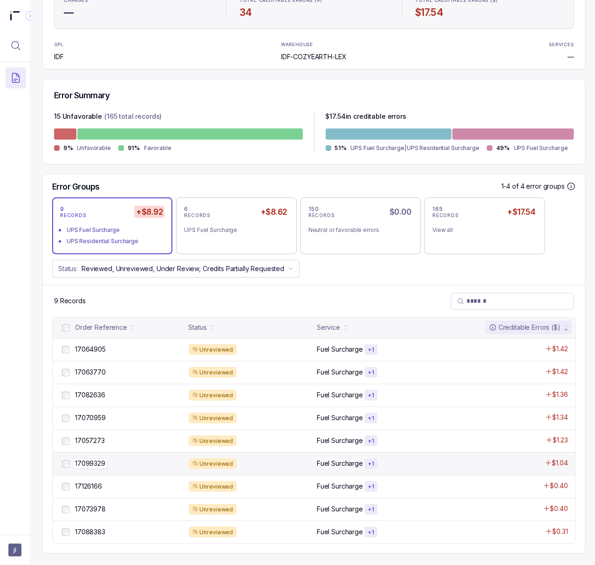
click at [101, 458] on p "17099329" at bounding box center [90, 463] width 35 height 10
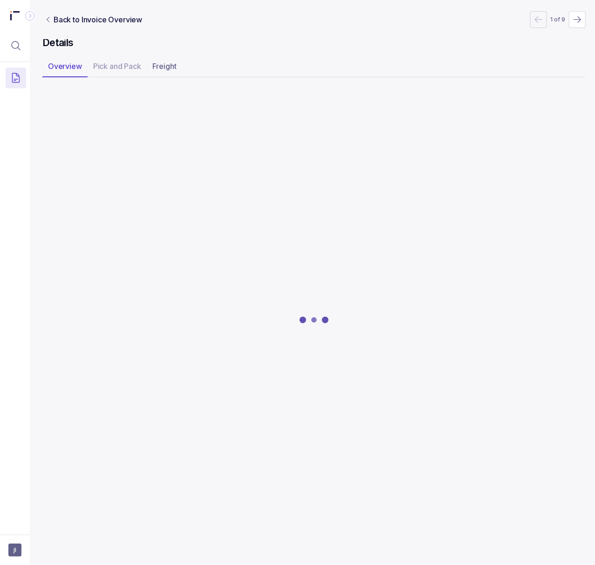
scroll to position [0, 2]
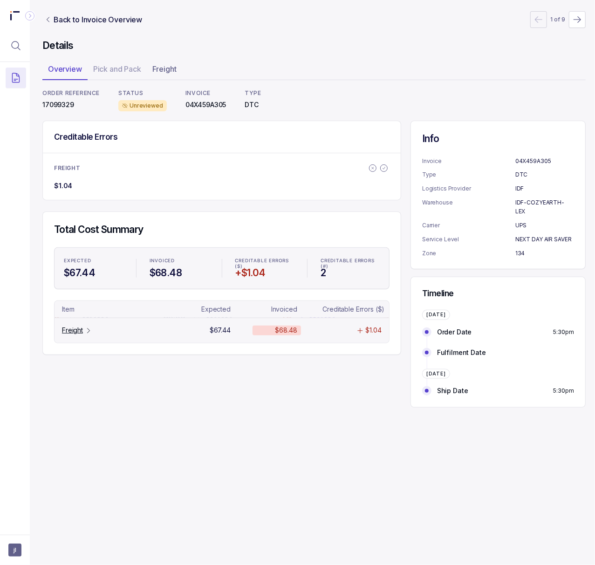
click at [74, 331] on p "Freight" at bounding box center [72, 330] width 21 height 9
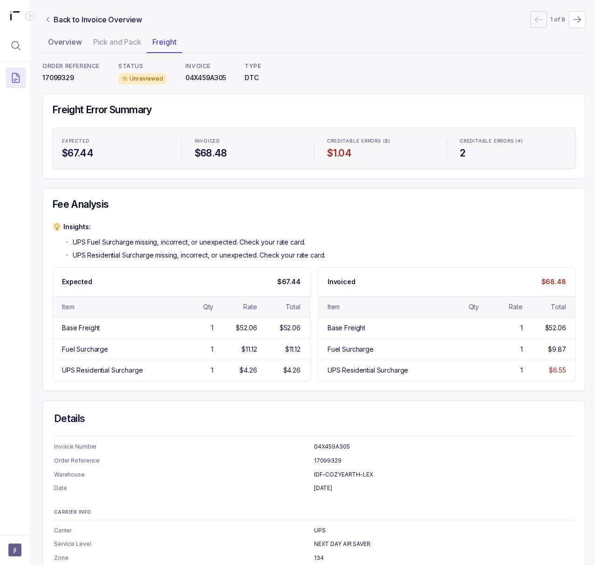
scroll to position [0, 2]
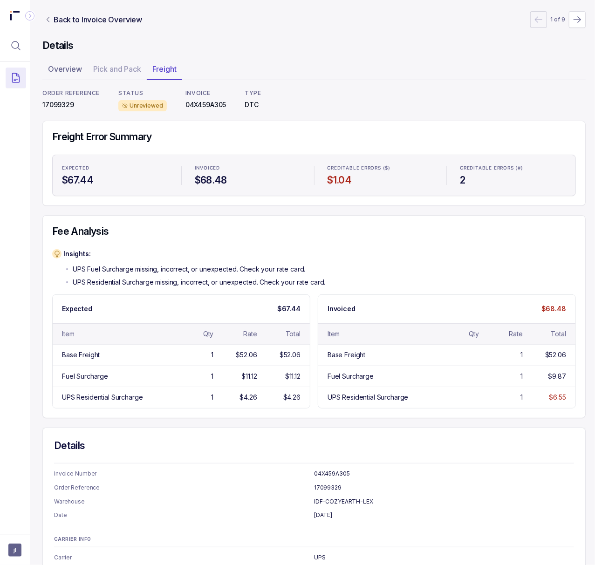
click at [53, 109] on p "17099329" at bounding box center [70, 104] width 57 height 9
click at [54, 109] on p "17099329" at bounding box center [70, 104] width 57 height 9
click at [54, 107] on p "17099329" at bounding box center [70, 104] width 57 height 9
click at [101, 25] on p "Back to Invoice Overview" at bounding box center [98, 19] width 89 height 11
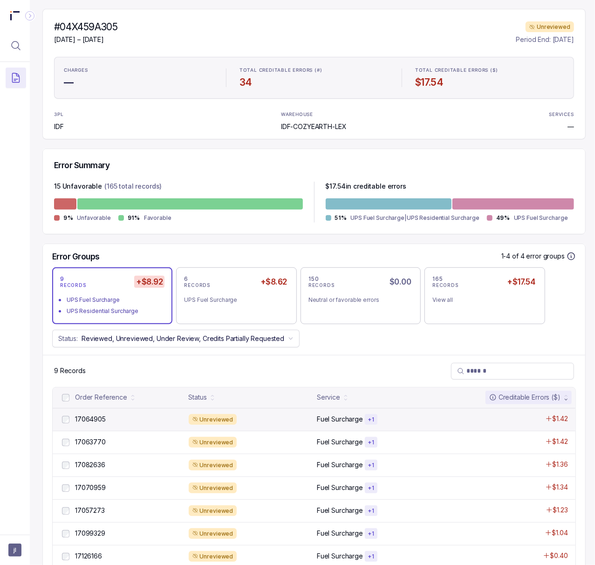
scroll to position [161, 2]
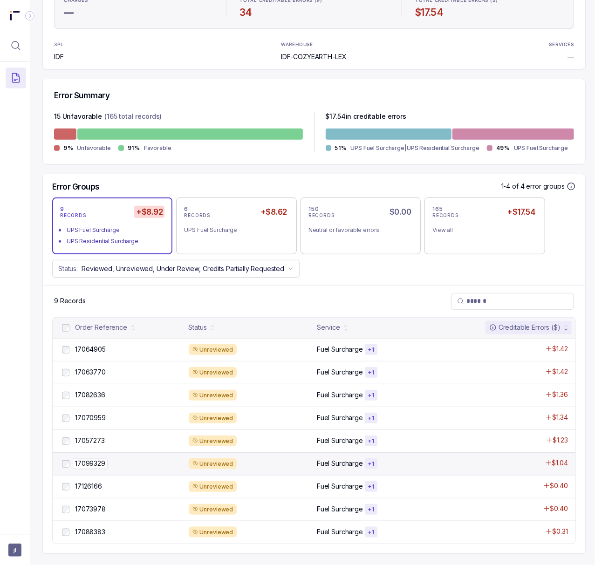
click at [102, 458] on p "17099329" at bounding box center [90, 463] width 35 height 10
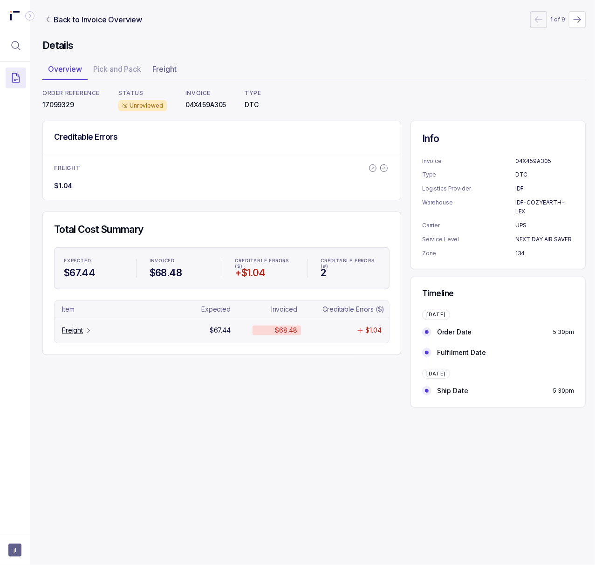
click at [74, 332] on p "Freight" at bounding box center [72, 330] width 21 height 9
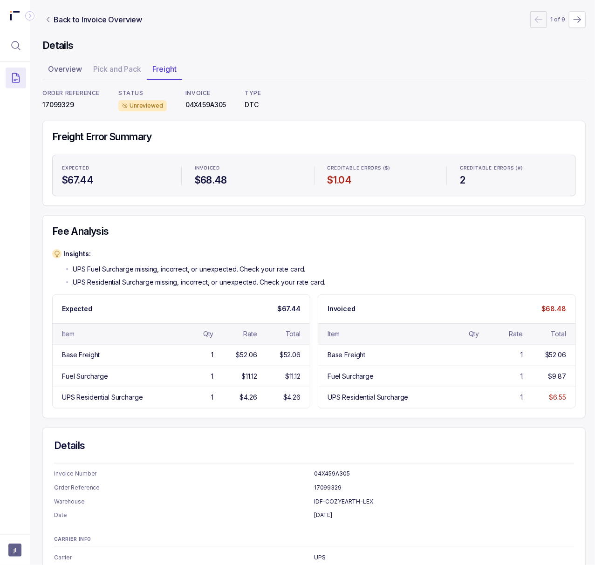
click at [62, 101] on p "17099329" at bounding box center [70, 104] width 57 height 9
click at [114, 24] on p "Back to Invoice Overview" at bounding box center [98, 19] width 89 height 11
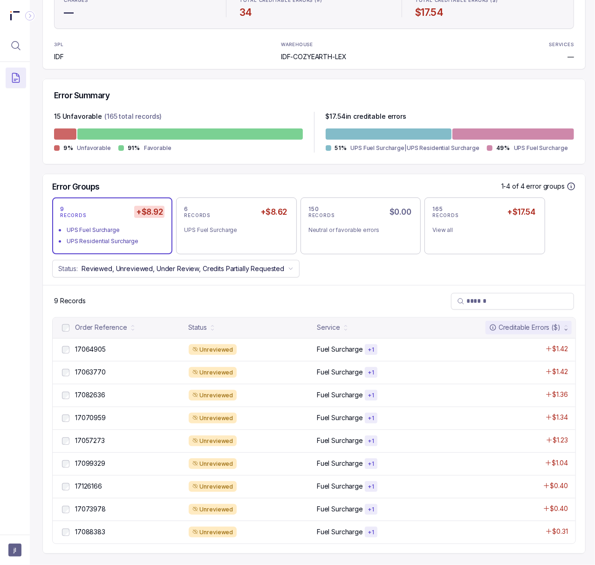
scroll to position [161, 2]
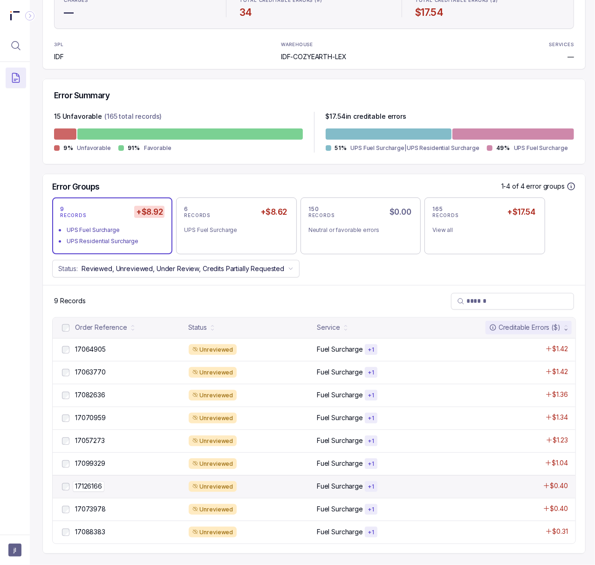
click at [101, 481] on p "17126166" at bounding box center [89, 486] width 32 height 10
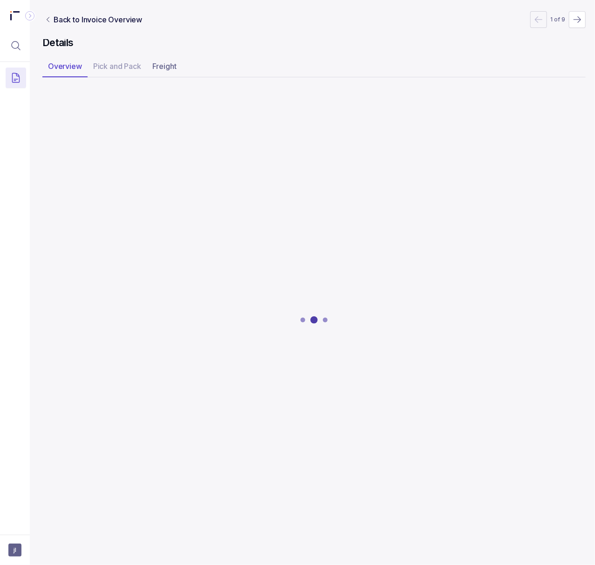
scroll to position [0, 2]
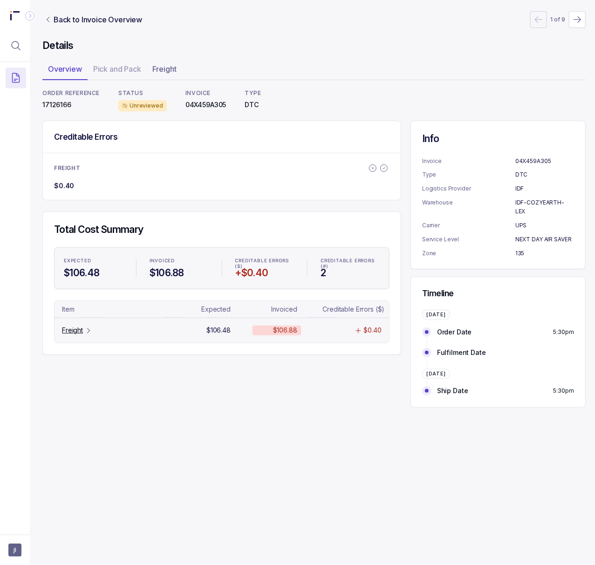
click at [82, 328] on p "Freight" at bounding box center [72, 330] width 21 height 9
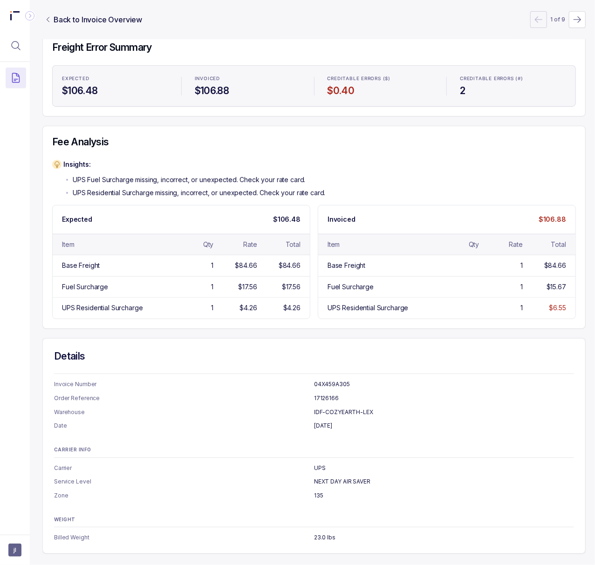
scroll to position [0, 2]
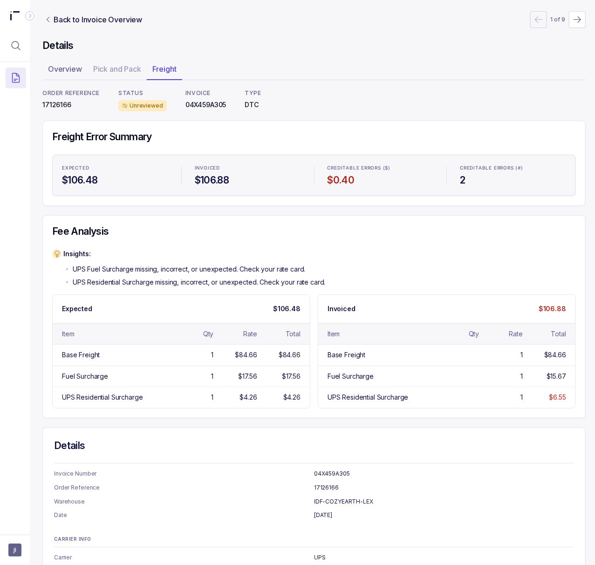
click at [58, 104] on p "17126166" at bounding box center [70, 104] width 57 height 9
click at [71, 21] on p "Back to Invoice Overview" at bounding box center [98, 19] width 89 height 11
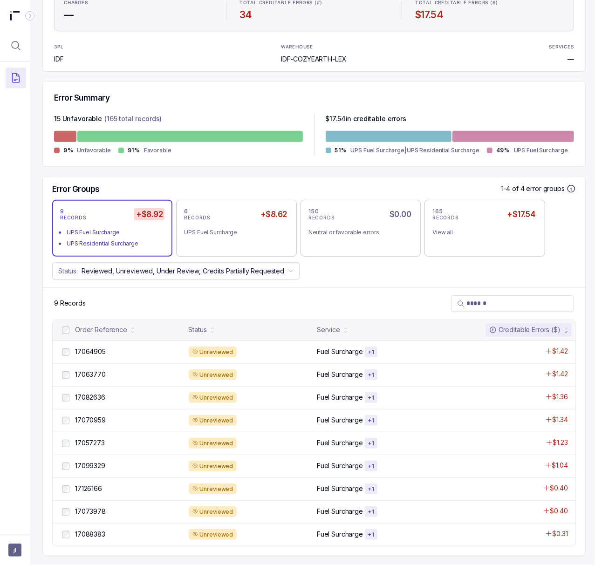
scroll to position [161, 2]
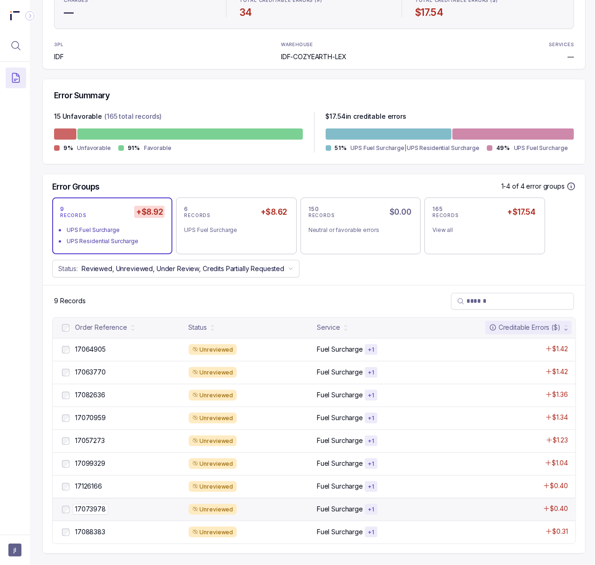
click at [97, 504] on p "17073978" at bounding box center [90, 509] width 35 height 10
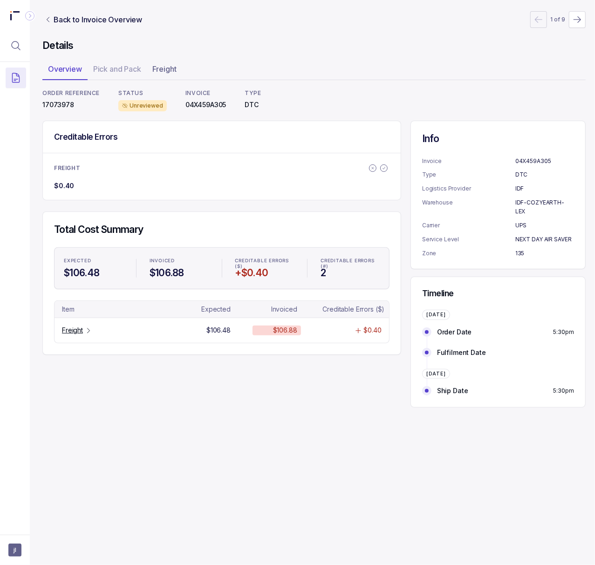
click at [58, 105] on p "17073978" at bounding box center [70, 104] width 57 height 9
click at [75, 334] on p "Freight" at bounding box center [72, 330] width 21 height 9
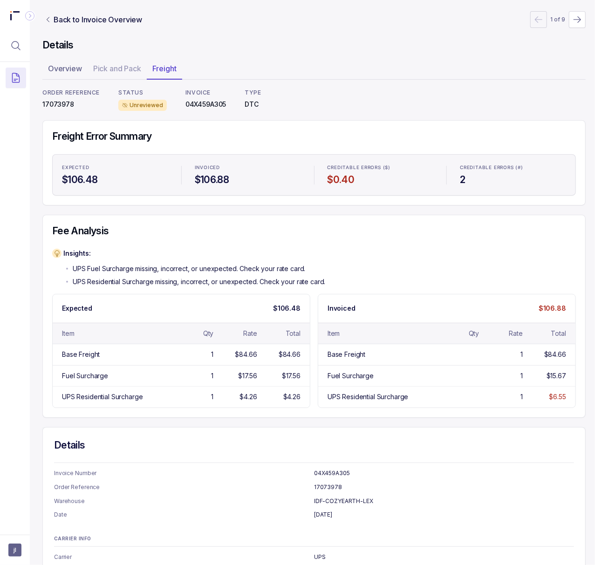
scroll to position [0, 2]
click at [85, 19] on p "Back to Invoice Overview" at bounding box center [98, 19] width 89 height 11
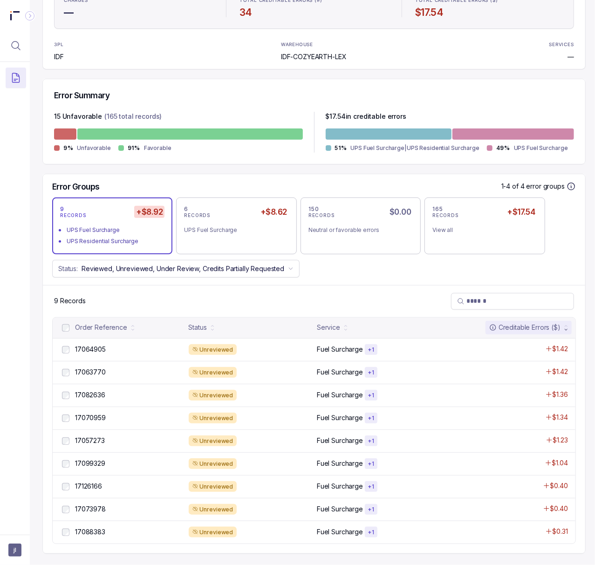
scroll to position [161, 2]
click at [96, 527] on p "17088383" at bounding box center [90, 532] width 35 height 10
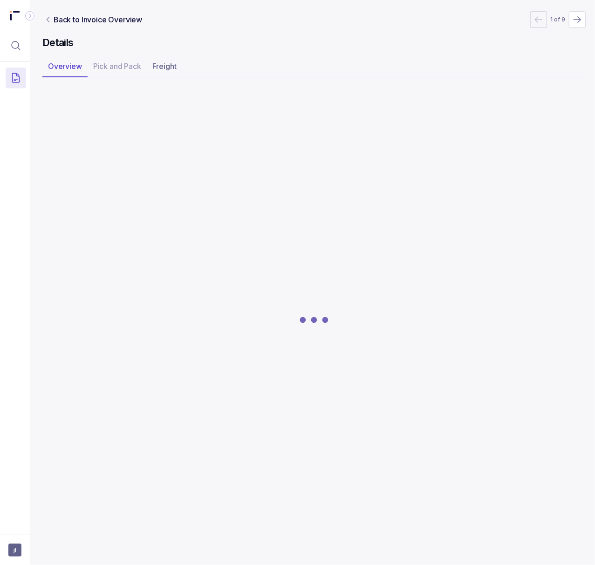
scroll to position [0, 2]
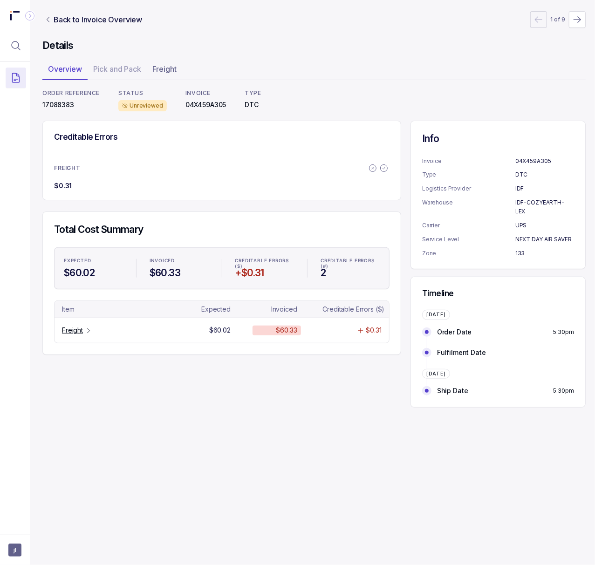
click at [56, 103] on p "17088383" at bounding box center [70, 104] width 57 height 9
click at [94, 347] on div "Total Cost Summary EXPECTED $60.02 INVOICED $60.33 CREDITABLE ERRORS ($) +$0.31…" at bounding box center [222, 283] width 358 height 142
click at [74, 333] on p "Freight" at bounding box center [72, 330] width 21 height 9
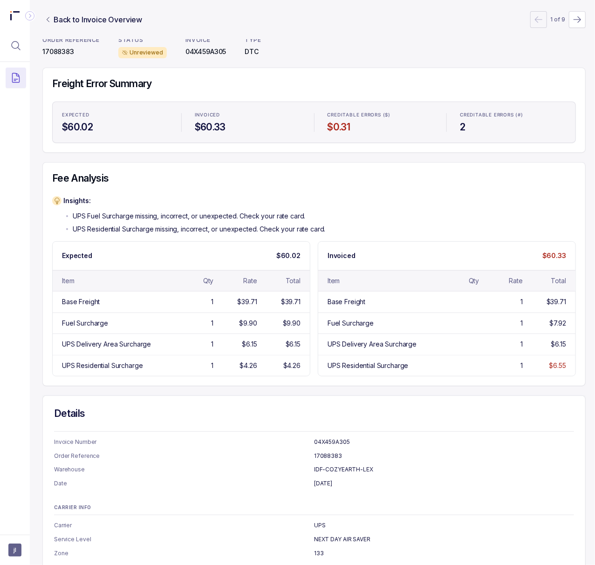
scroll to position [0, 2]
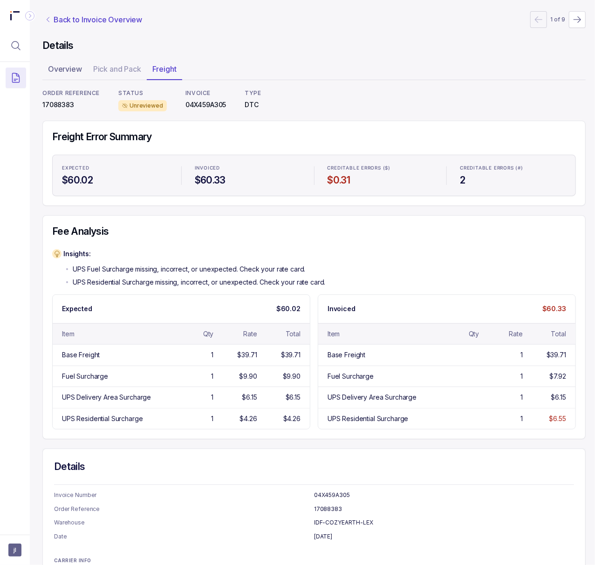
click at [93, 14] on p "Back to Invoice Overview" at bounding box center [98, 19] width 89 height 11
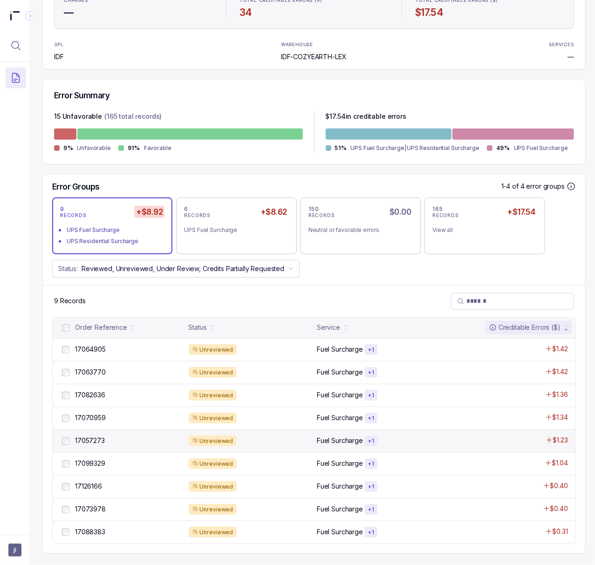
scroll to position [161, 2]
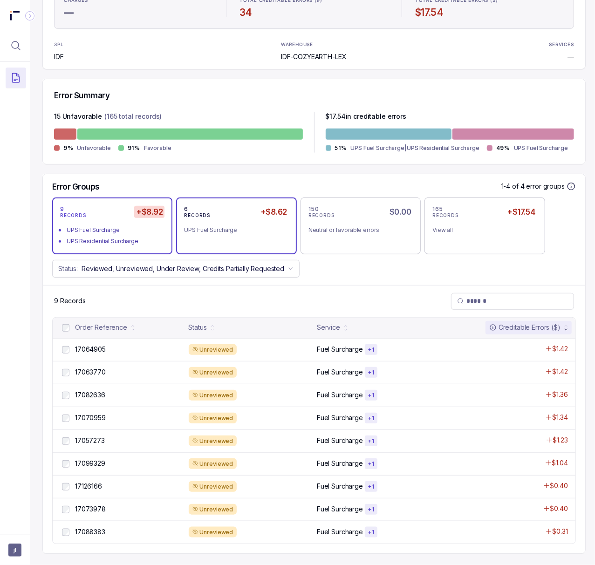
click at [236, 228] on div "6 RECORDS +$8.62 UPS Fuel Surcharge" at bounding box center [236, 225] width 104 height 41
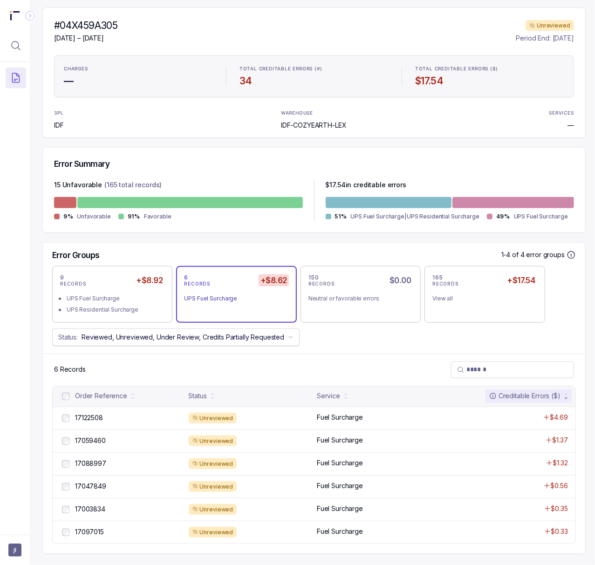
scroll to position [94, 2]
click at [87, 413] on p "17122508" at bounding box center [89, 418] width 33 height 10
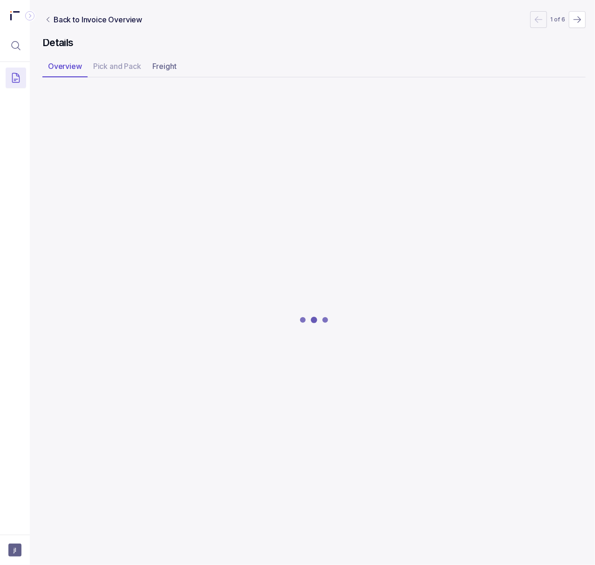
scroll to position [0, 2]
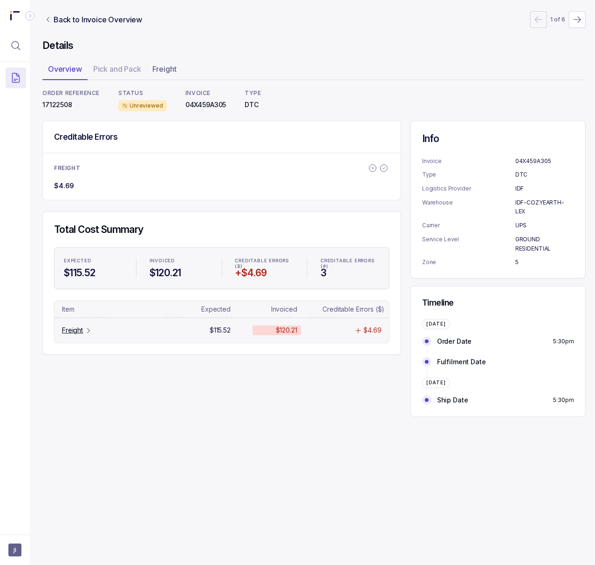
click at [74, 331] on p "Freight" at bounding box center [72, 330] width 21 height 9
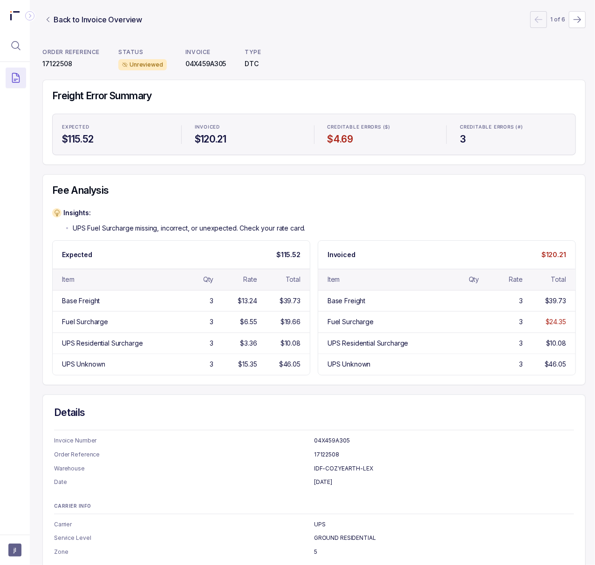
scroll to position [0, 2]
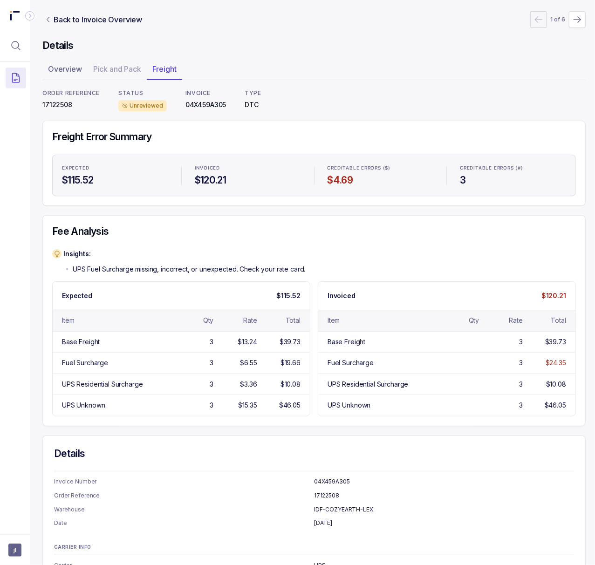
click at [198, 109] on p "04X459A305" at bounding box center [205, 104] width 41 height 9
click at [198, 106] on p "04X459A305" at bounding box center [205, 104] width 41 height 9
click at [55, 105] on p "17122508" at bounding box center [70, 104] width 57 height 9
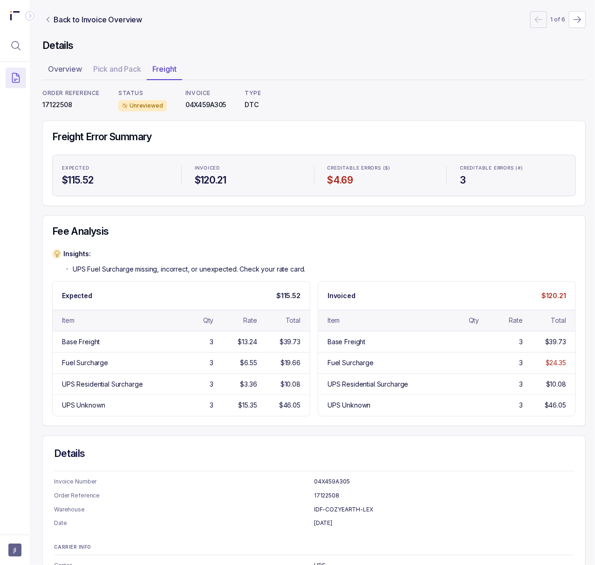
click at [202, 107] on p "04X459A305" at bounding box center [205, 104] width 41 height 9
click at [62, 103] on p "17122508" at bounding box center [70, 104] width 57 height 9
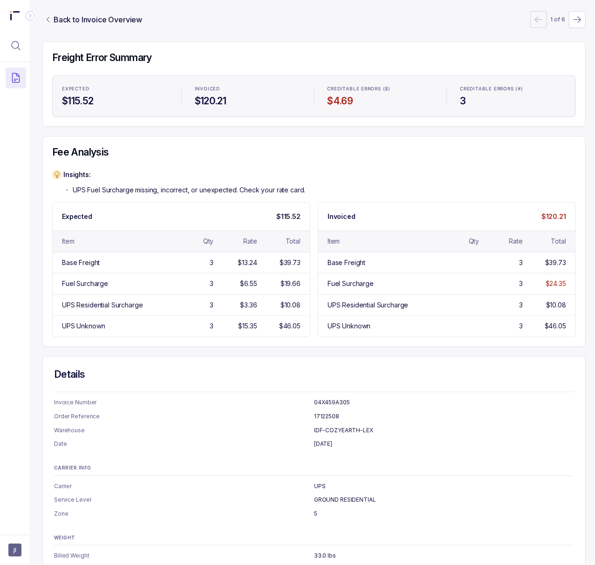
scroll to position [109, 2]
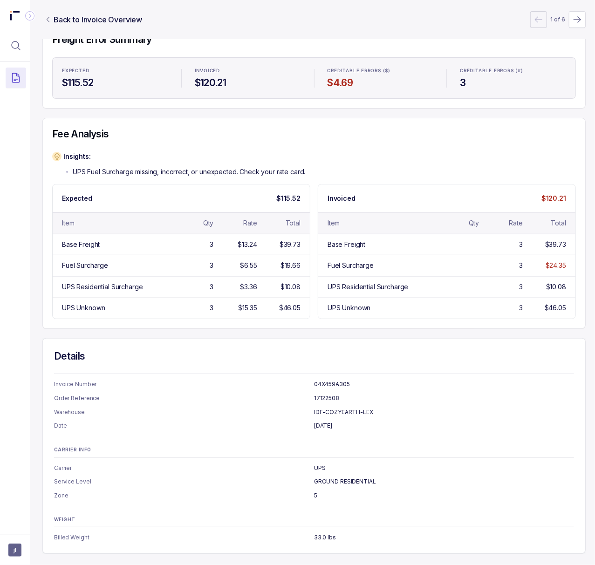
click at [347, 477] on p "GROUND RESIDENTIAL" at bounding box center [444, 481] width 260 height 9
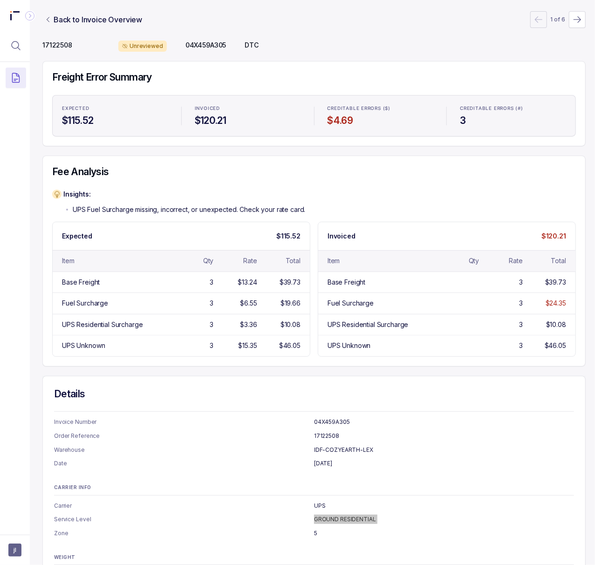
scroll to position [0, 2]
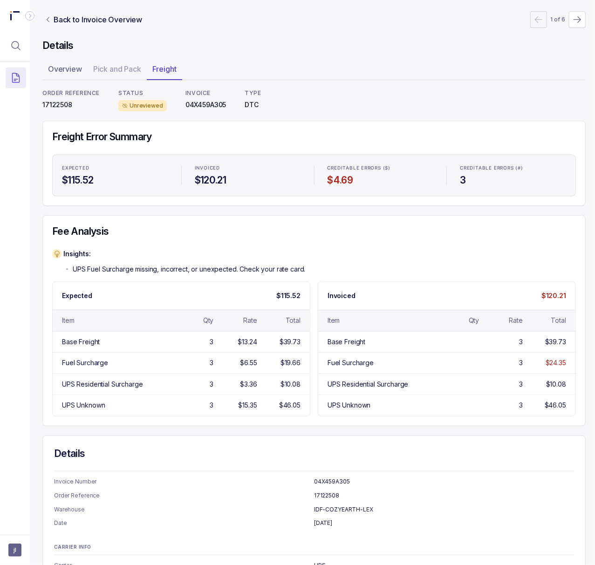
click at [55, 104] on p "17122508" at bounding box center [70, 104] width 57 height 9
click at [212, 107] on p "04X459A305" at bounding box center [205, 104] width 41 height 9
click at [96, 21] on p "Back to Invoice Overview" at bounding box center [98, 19] width 89 height 11
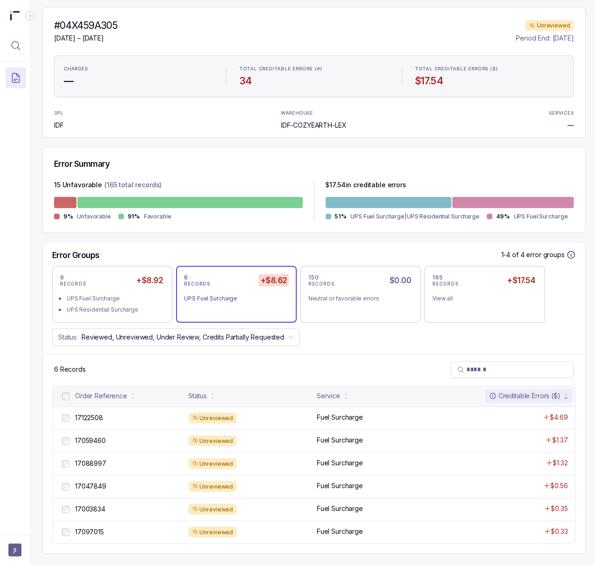
scroll to position [94, 2]
click at [94, 436] on p "17059460" at bounding box center [90, 441] width 35 height 10
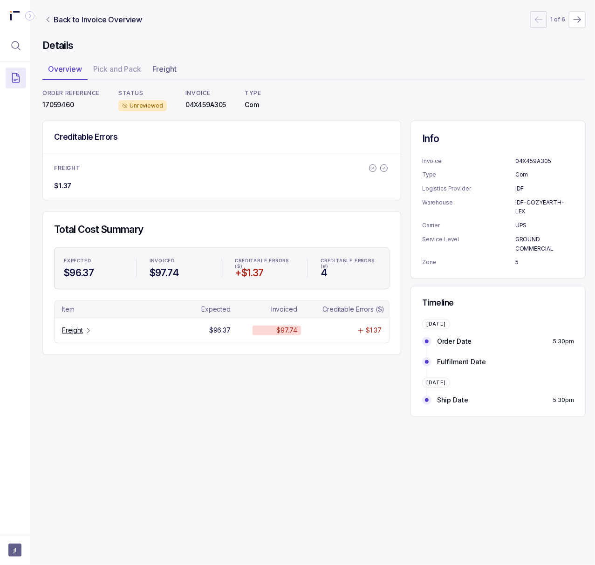
click at [62, 108] on p "17059460" at bounding box center [70, 104] width 57 height 9
click at [73, 333] on p "Freight" at bounding box center [72, 330] width 21 height 9
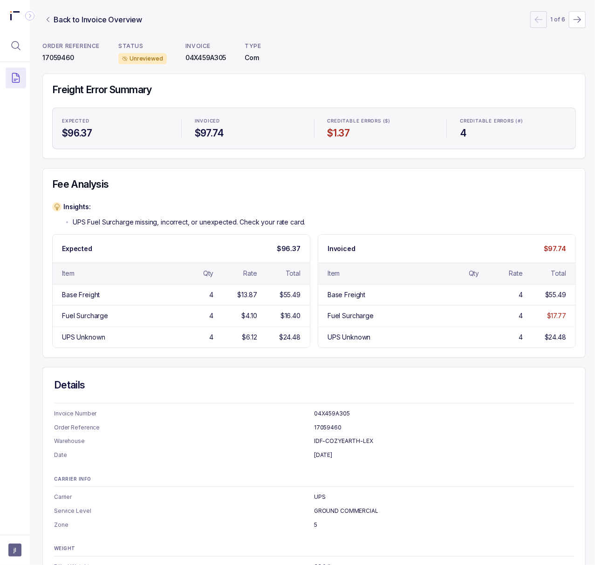
scroll to position [0, 2]
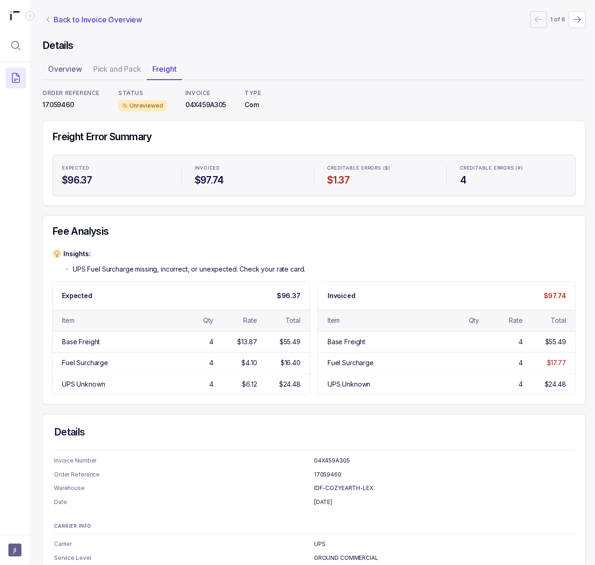
click at [115, 22] on p "Back to Invoice Overview" at bounding box center [98, 19] width 89 height 11
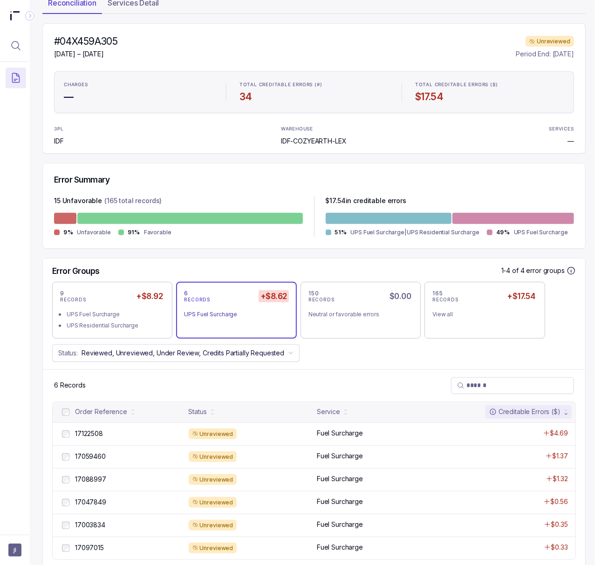
scroll to position [92, 2]
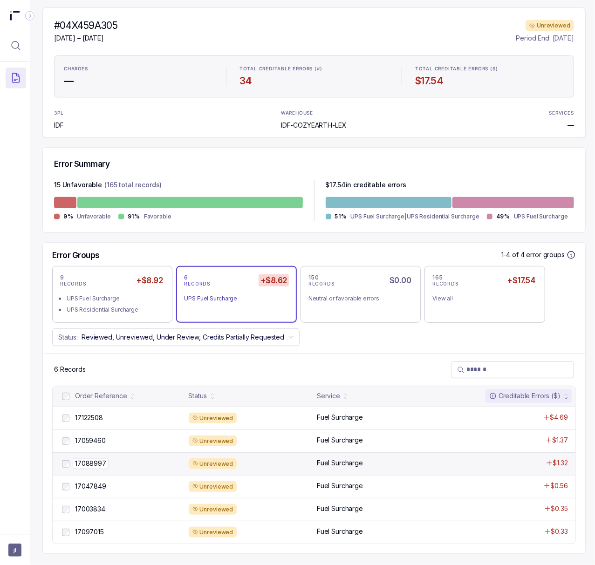
click at [94, 458] on p "17088997" at bounding box center [91, 463] width 36 height 10
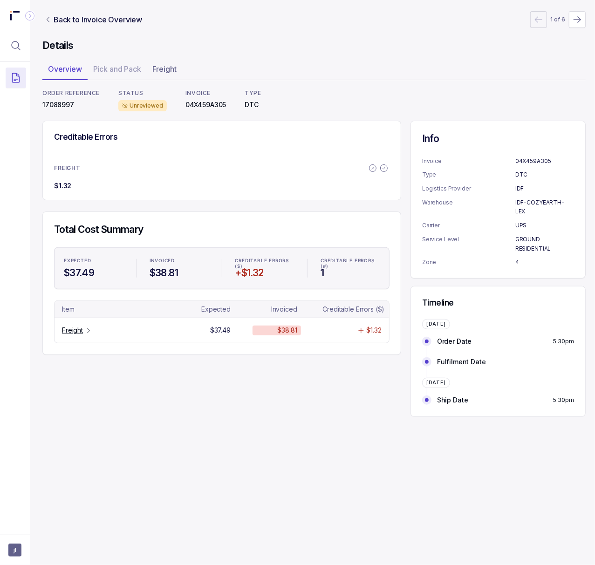
click at [66, 103] on p "17088997" at bounding box center [70, 104] width 57 height 9
click at [72, 327] on p "Freight" at bounding box center [72, 330] width 21 height 9
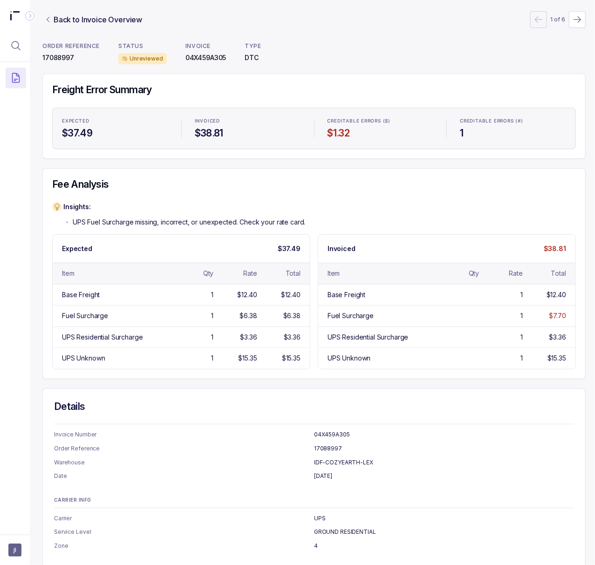
scroll to position [0, 2]
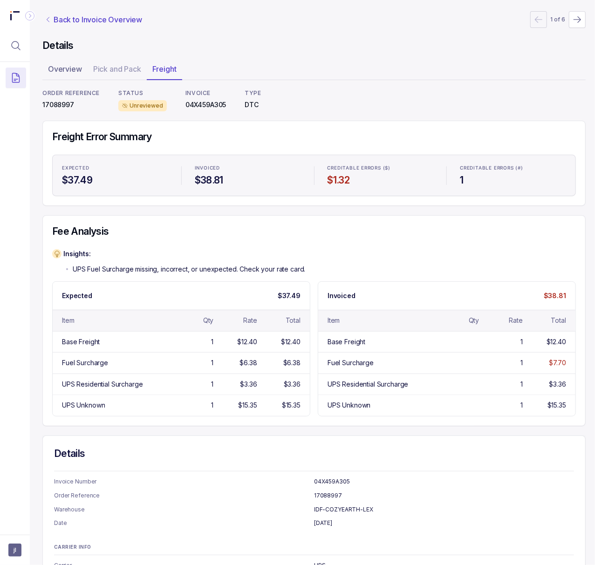
click at [82, 20] on p "Back to Invoice Overview" at bounding box center [98, 19] width 89 height 11
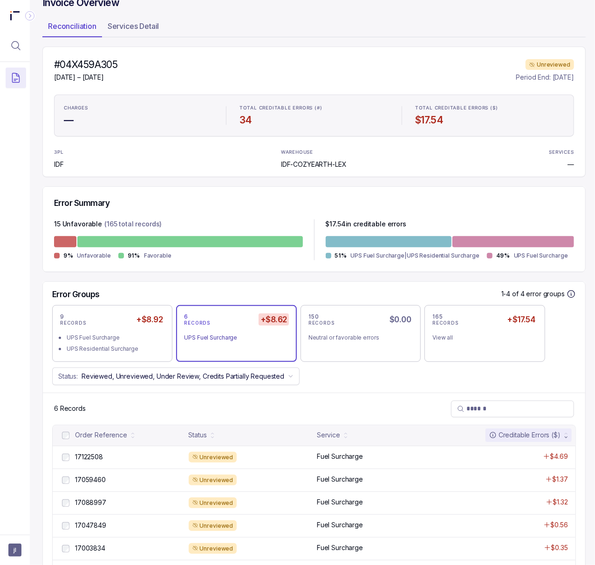
scroll to position [94, 2]
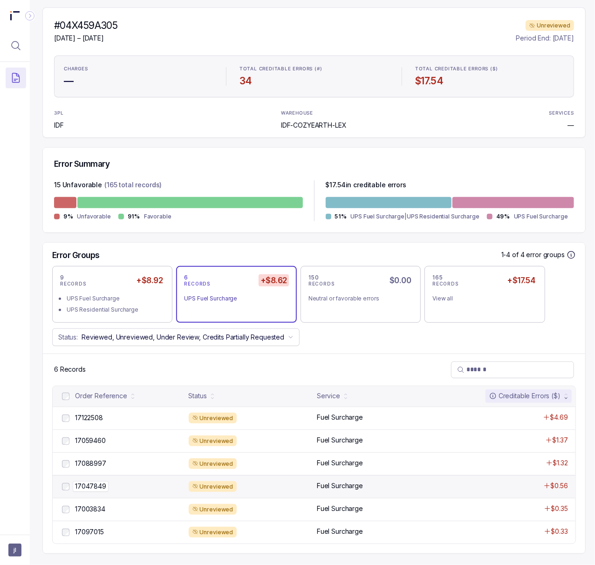
click at [99, 481] on p "17047849" at bounding box center [91, 486] width 36 height 10
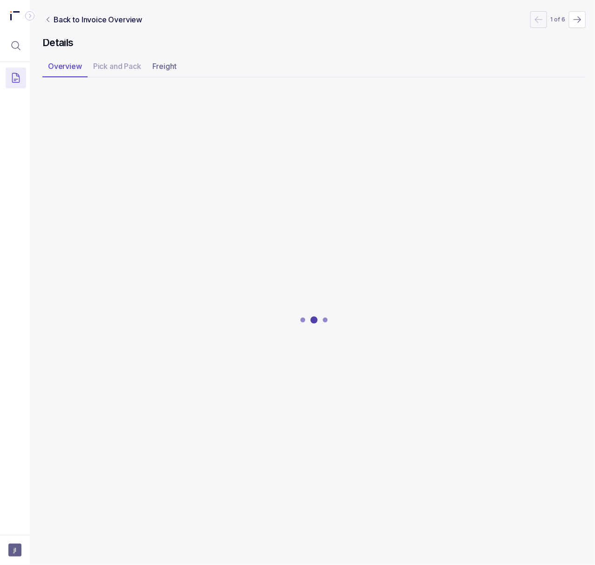
scroll to position [0, 2]
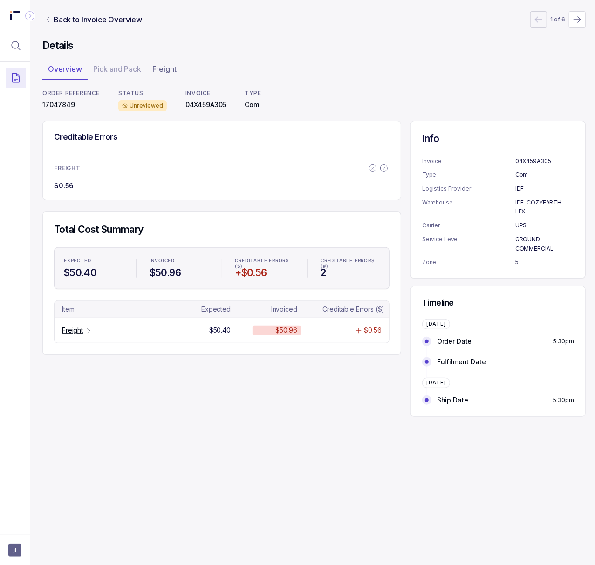
click at [56, 105] on p "17047849" at bounding box center [70, 104] width 57 height 9
click at [79, 332] on p "Freight" at bounding box center [72, 330] width 21 height 9
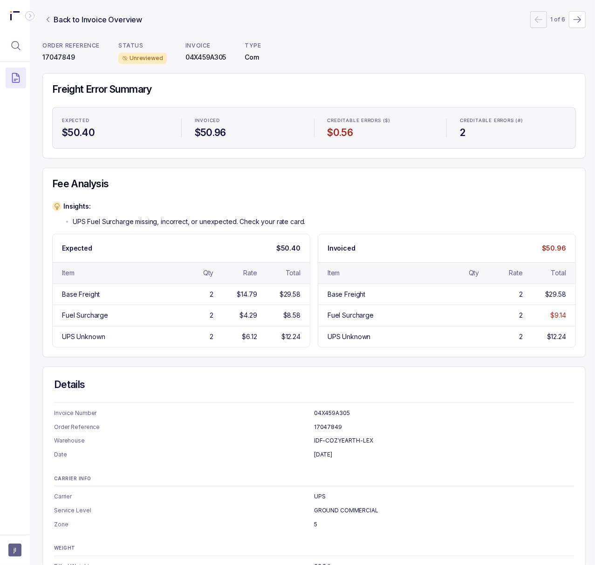
scroll to position [0, 2]
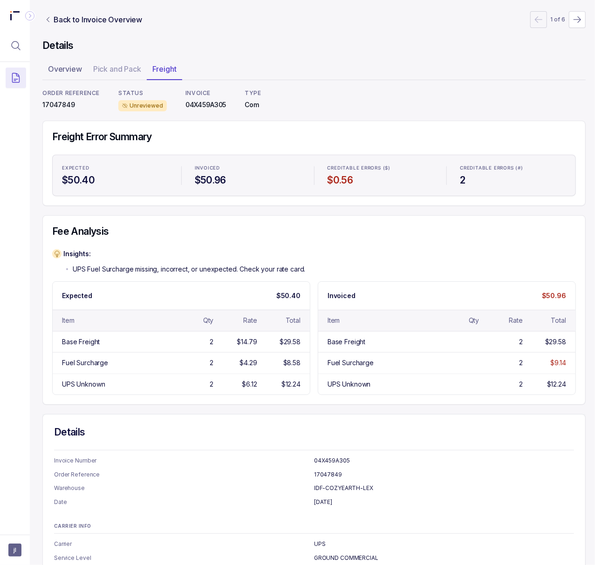
click at [61, 103] on p "17047849" at bounding box center [70, 104] width 57 height 9
click at [75, 21] on p "Back to Invoice Overview" at bounding box center [98, 19] width 89 height 11
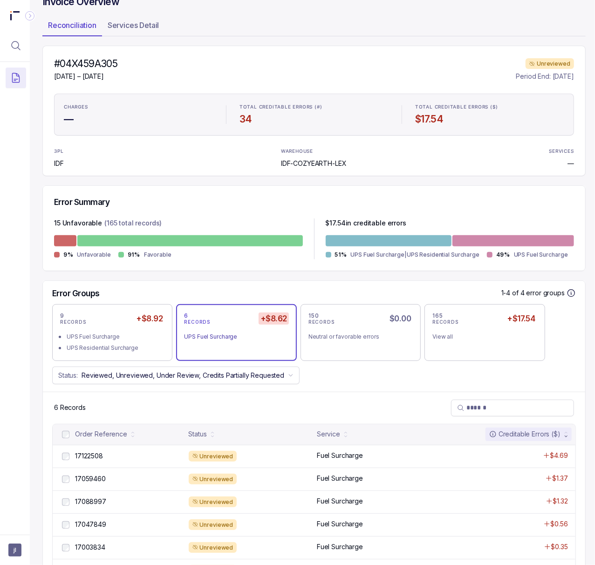
scroll to position [94, 2]
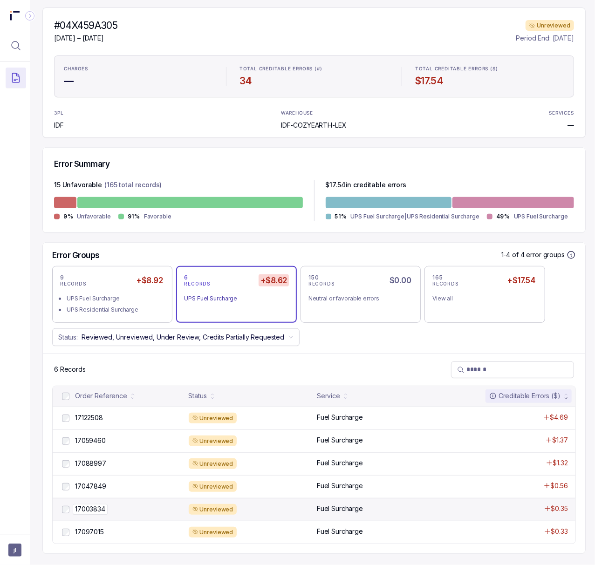
click at [97, 504] on p "17003834" at bounding box center [90, 509] width 35 height 10
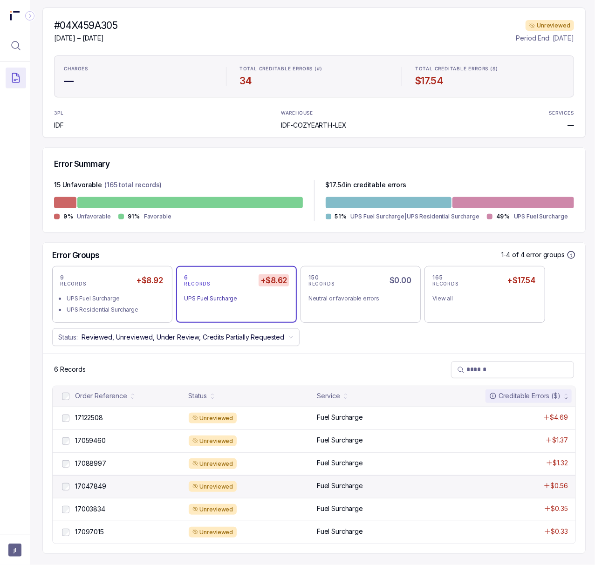
scroll to position [0, 2]
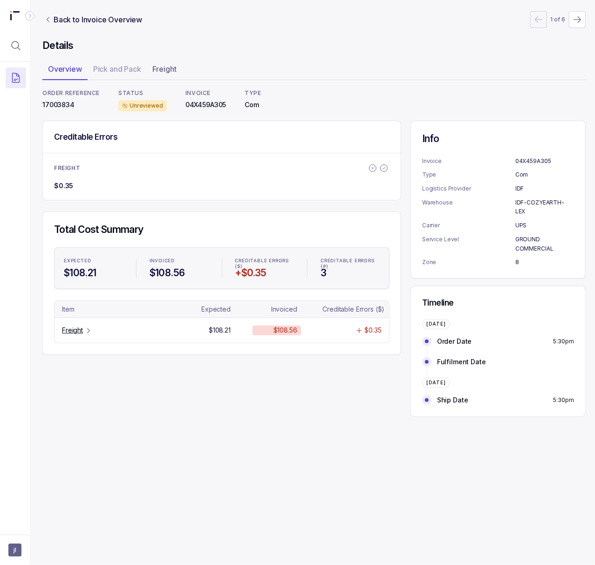
click at [56, 105] on p "17003834" at bounding box center [70, 104] width 57 height 9
click at [68, 327] on p "Freight" at bounding box center [72, 330] width 21 height 9
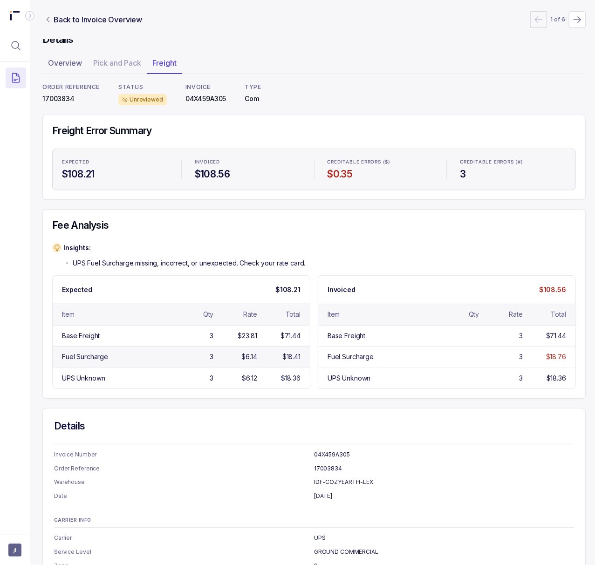
scroll to position [0, 2]
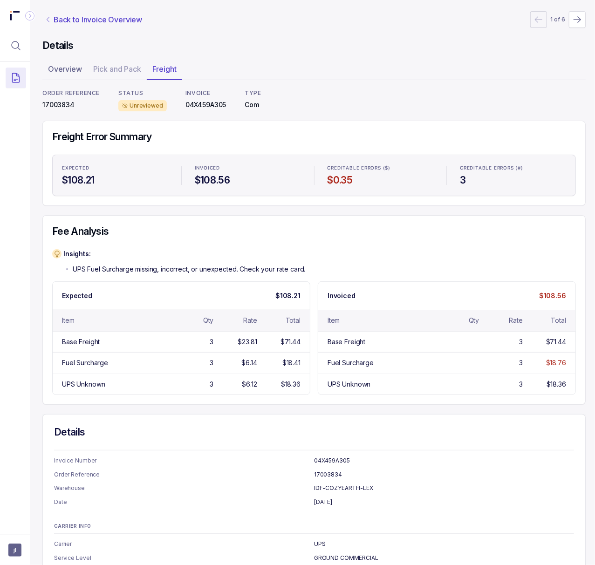
click at [78, 23] on p "Back to Invoice Overview" at bounding box center [98, 19] width 89 height 11
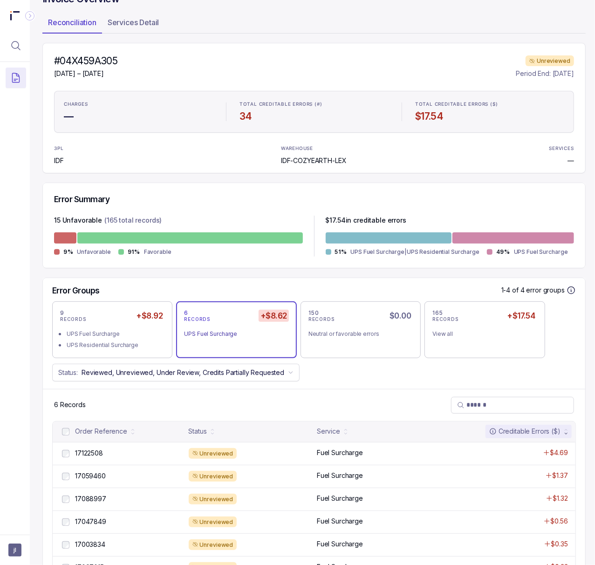
scroll to position [94, 2]
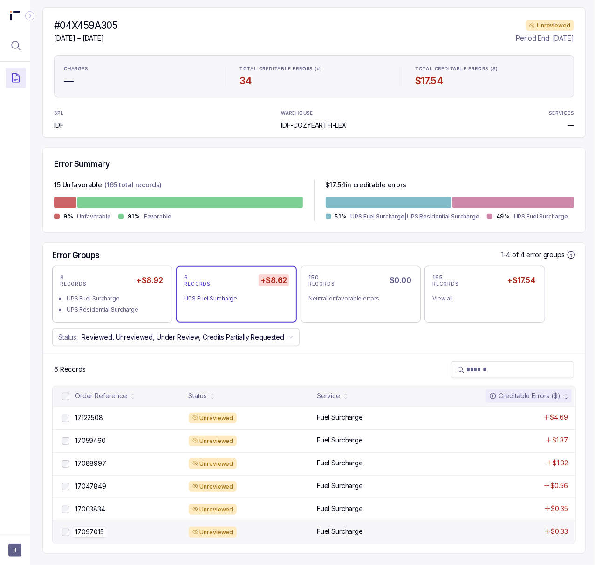
click at [98, 527] on p "17097015" at bounding box center [90, 532] width 34 height 10
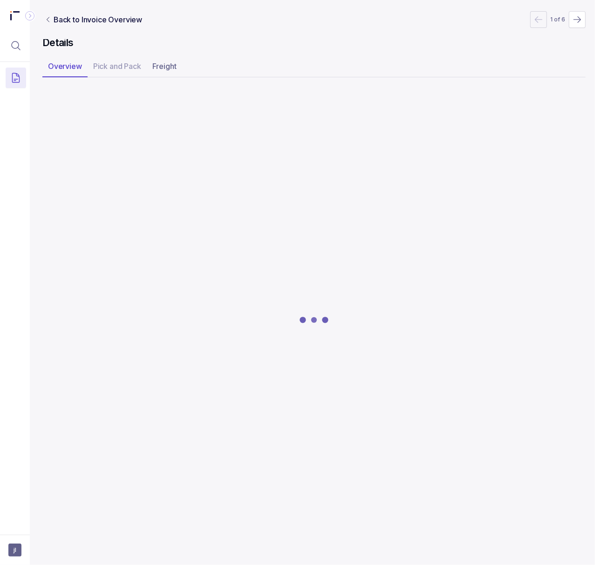
scroll to position [0, 2]
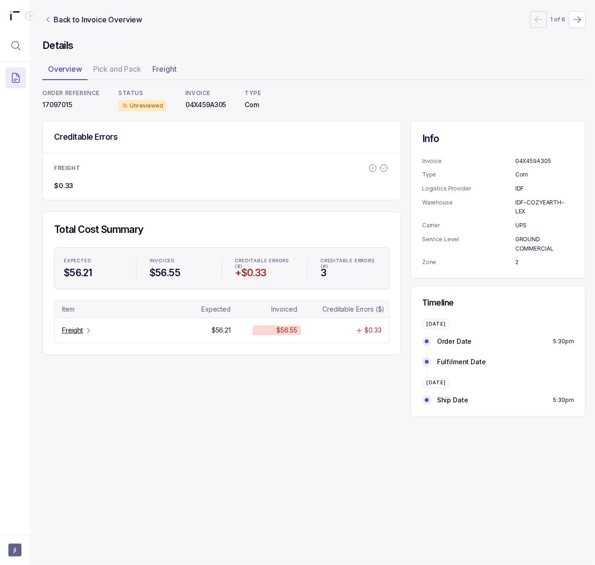
click at [63, 103] on p "17097015" at bounding box center [70, 104] width 57 height 9
click at [73, 329] on p "Freight" at bounding box center [72, 330] width 21 height 9
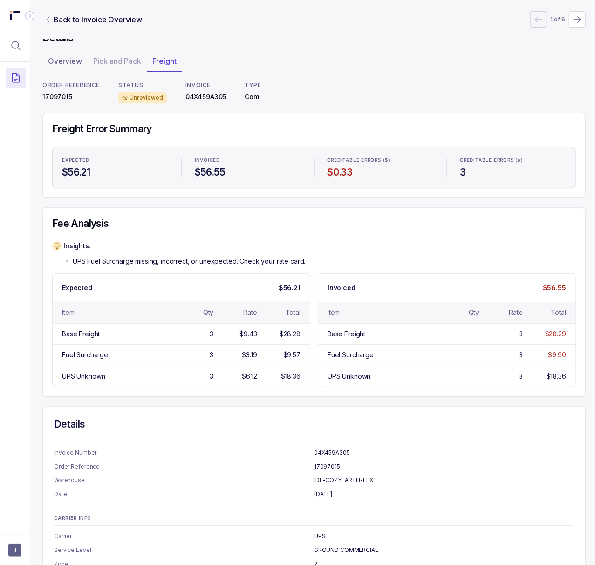
scroll to position [0, 2]
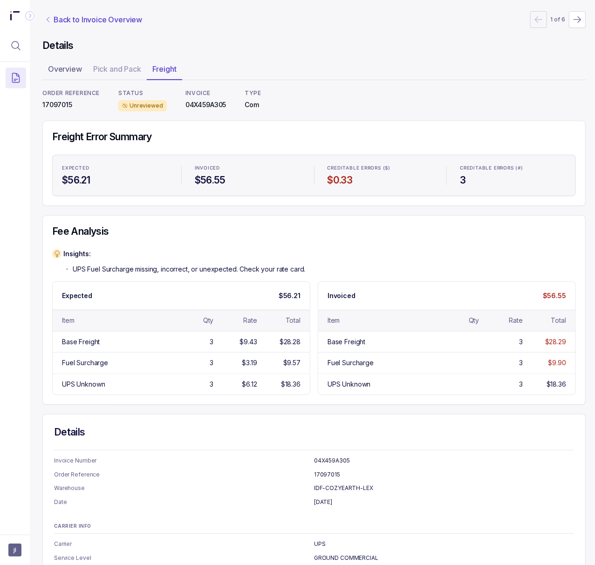
click at [86, 20] on p "Back to Invoice Overview" at bounding box center [98, 19] width 89 height 11
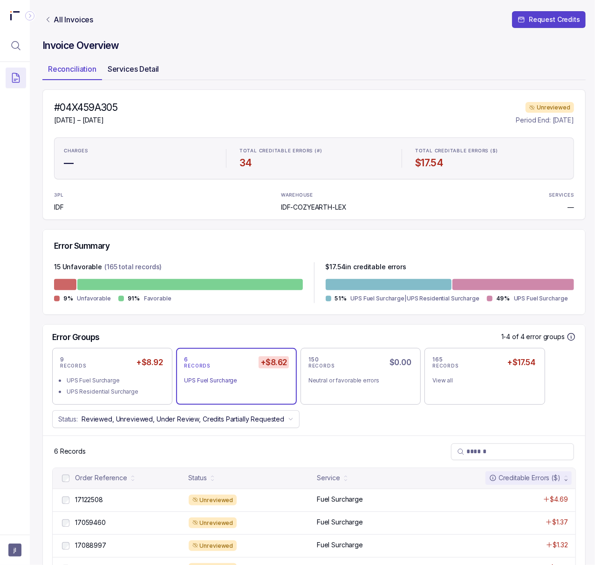
click at [133, 65] on p "Services Detail" at bounding box center [134, 68] width 52 height 11
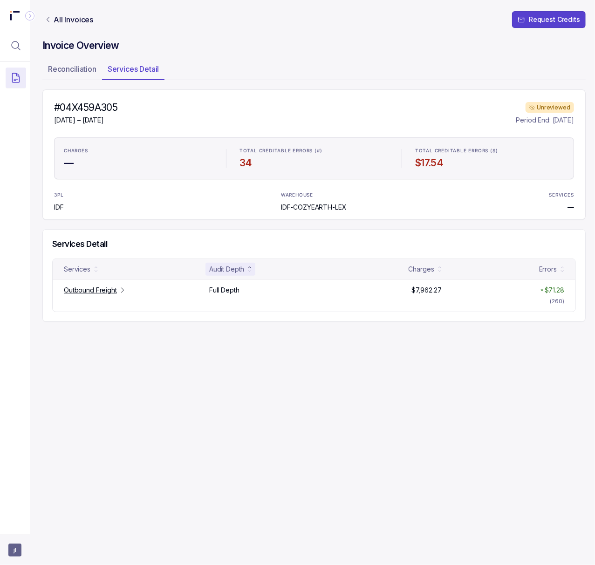
click at [15, 550] on span "jl" at bounding box center [14, 550] width 13 height 13
click at [31, 526] on p "Logout" at bounding box center [61, 529] width 77 height 9
